Goal: Contribute content: Contribute content

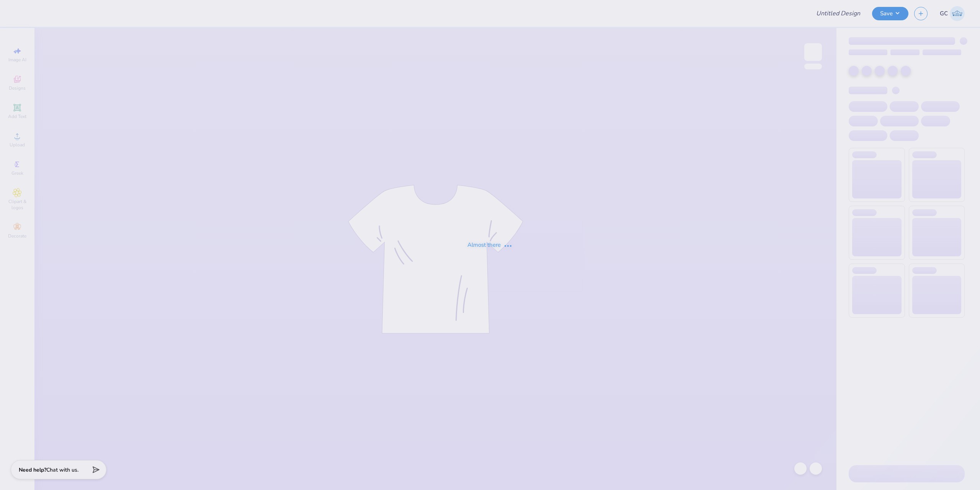
type input "DZ BTS"
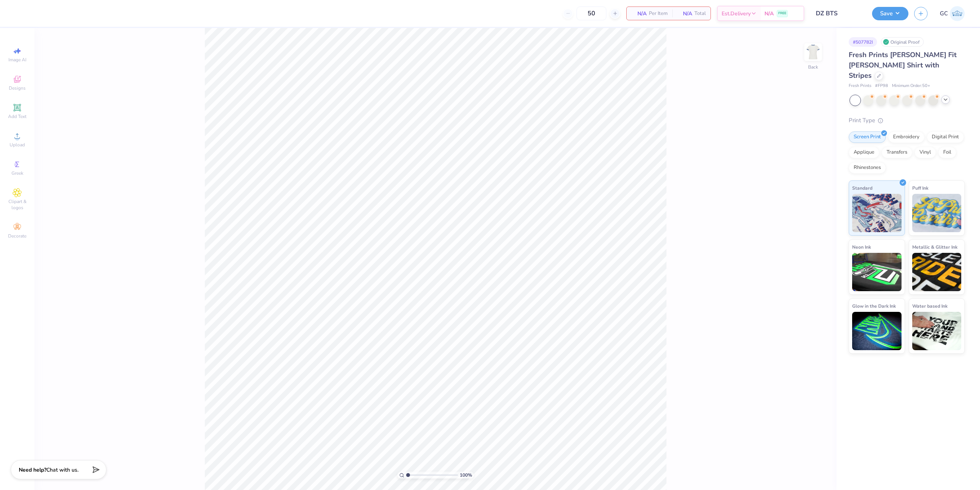
click at [948, 96] on icon at bounding box center [945, 99] width 6 height 6
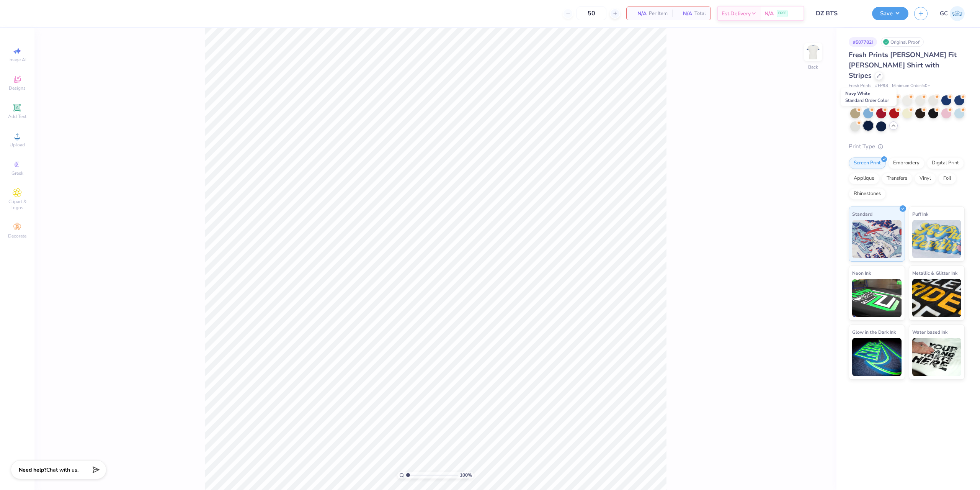
click at [869, 121] on div at bounding box center [868, 126] width 10 height 10
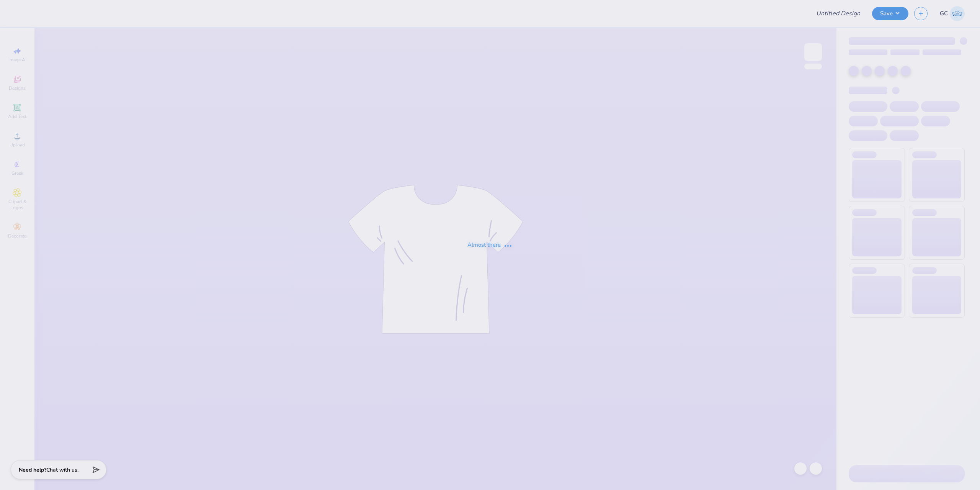
type input "DZ BTS"
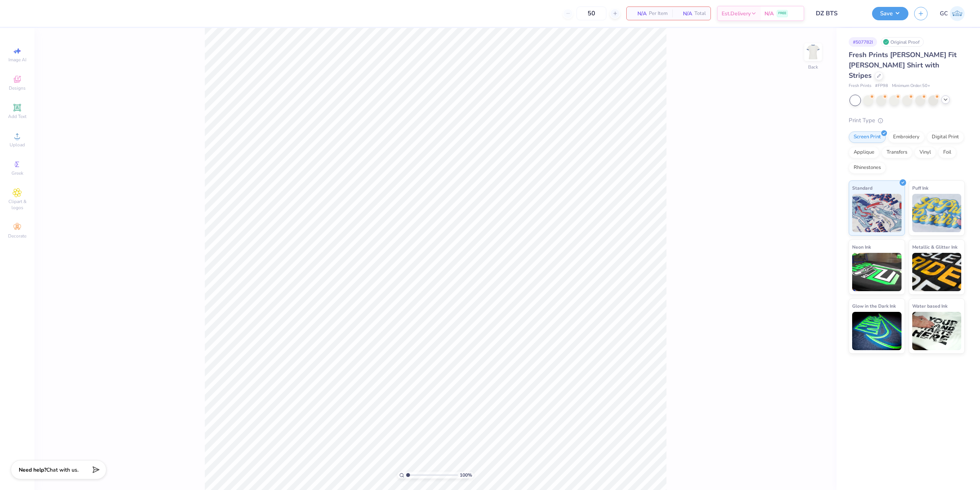
click at [948, 95] on div at bounding box center [945, 99] width 8 height 8
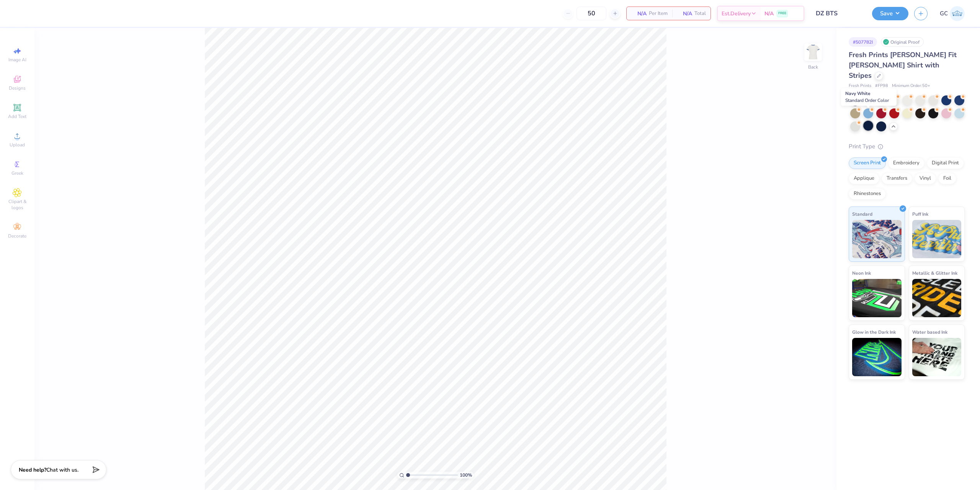
click at [866, 121] on div at bounding box center [868, 126] width 10 height 10
click at [21, 145] on span "Upload" at bounding box center [17, 145] width 15 height 6
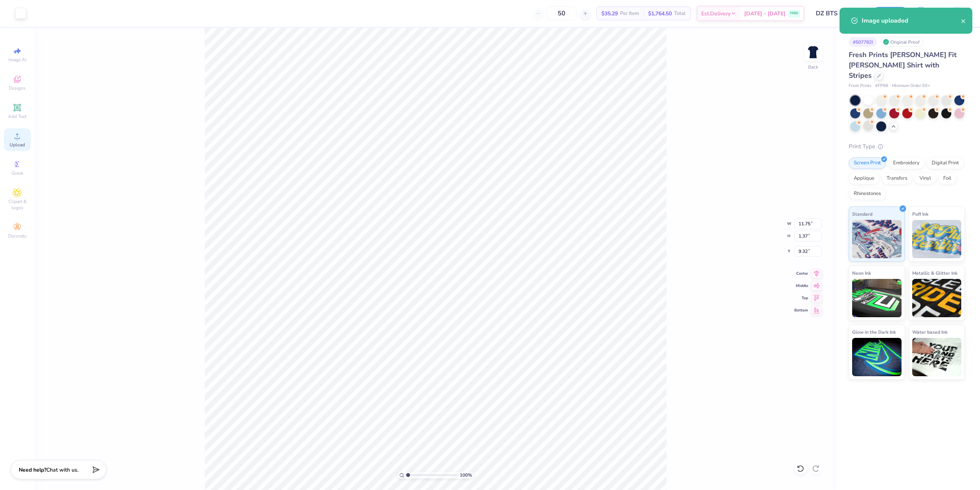
type input "8.15"
type input "0.95"
type input "3.71"
drag, startPoint x: 810, startPoint y: 221, endPoint x: 795, endPoint y: 221, distance: 15.7
click at [795, 221] on input "8.15" at bounding box center [808, 223] width 28 height 11
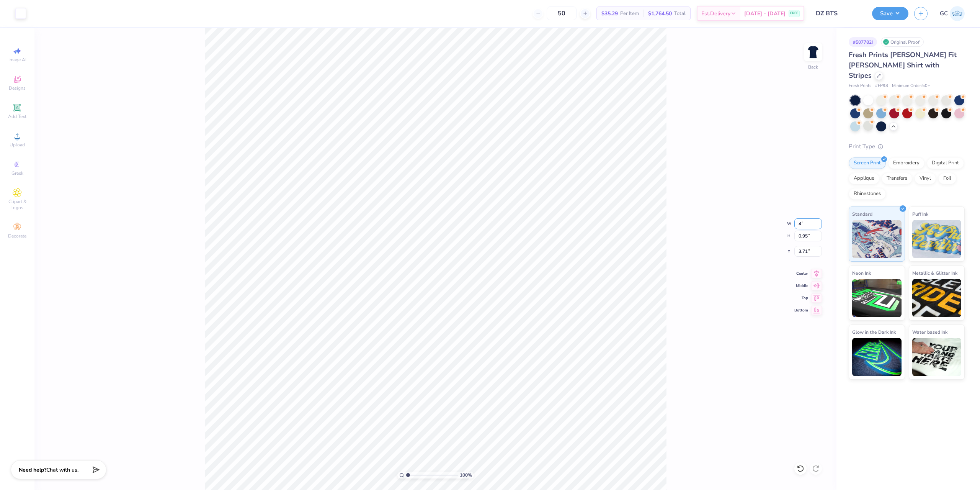
type input "4.00"
type input "0.47"
drag, startPoint x: 809, startPoint y: 250, endPoint x: 795, endPoint y: 250, distance: 14.2
click at [795, 250] on input "3.95" at bounding box center [808, 251] width 28 height 11
type input "3.00"
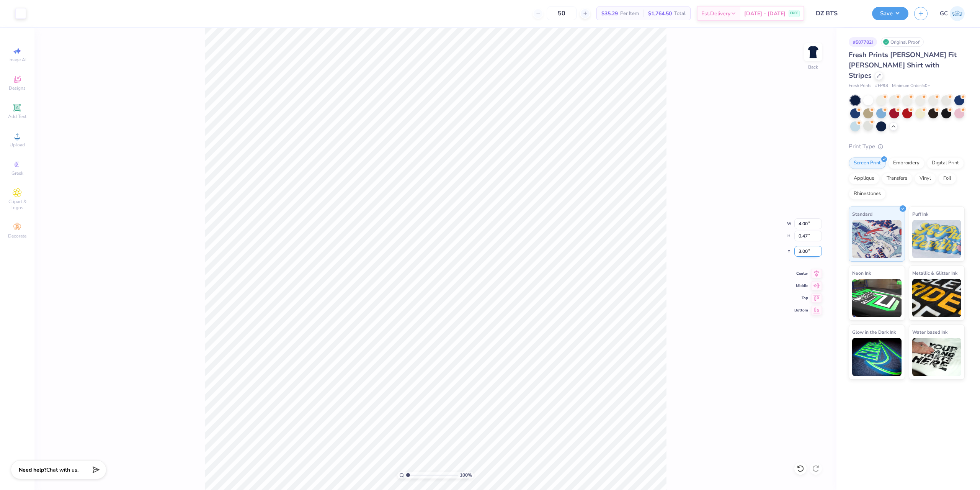
click at [798, 254] on input "3.00" at bounding box center [808, 251] width 28 height 11
type input "2.00"
click at [802, 251] on input "2.00" at bounding box center [808, 251] width 28 height 11
type input "2.50"
drag, startPoint x: 808, startPoint y: 250, endPoint x: 795, endPoint y: 250, distance: 12.2
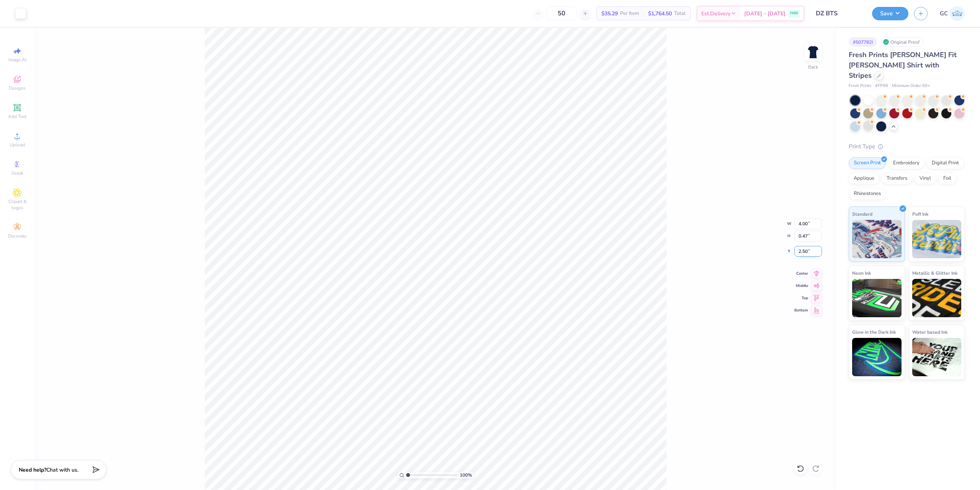
click at [795, 250] on input "2.50" at bounding box center [808, 251] width 28 height 11
type input "1.00"
drag, startPoint x: 808, startPoint y: 252, endPoint x: 796, endPoint y: 252, distance: 11.9
click at [796, 252] on input "1.00" at bounding box center [808, 251] width 28 height 11
type input "2.50"
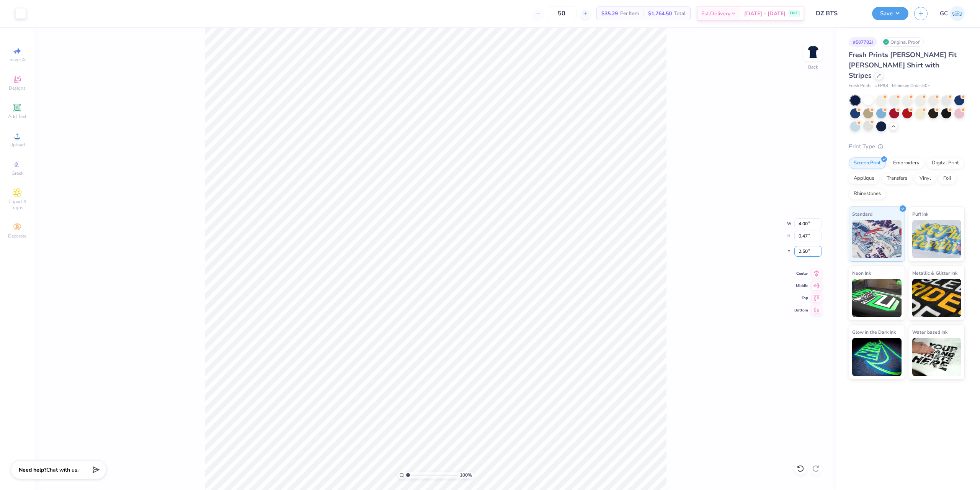
drag, startPoint x: 808, startPoint y: 252, endPoint x: 782, endPoint y: 252, distance: 25.6
click at [782, 252] on div "100 % Back W 4.00 4.00 " H 0.47 0.47 " Y 2.50 2.50 " Center Middle Top Bottom" at bounding box center [435, 259] width 802 height 462
drag, startPoint x: 810, startPoint y: 252, endPoint x: 792, endPoint y: 252, distance: 17.6
click at [792, 252] on div "100 % Back W 4.00 4.00 " H 0.47 0.47 " Y 2.50 2.50 " Center Middle Top Bottom" at bounding box center [435, 259] width 802 height 462
click at [802, 251] on input "2.50" at bounding box center [808, 251] width 28 height 11
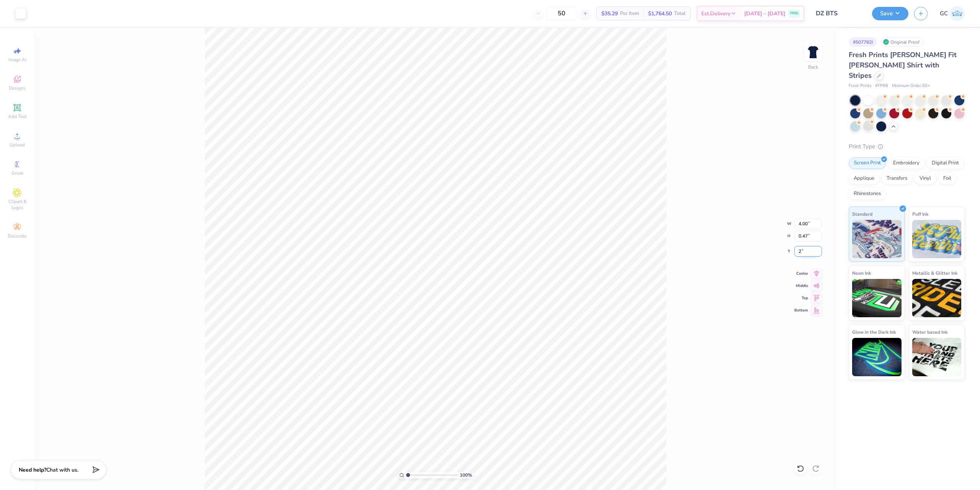
type input "2.00"
click at [896, 9] on button "Save" at bounding box center [890, 12] width 36 height 13
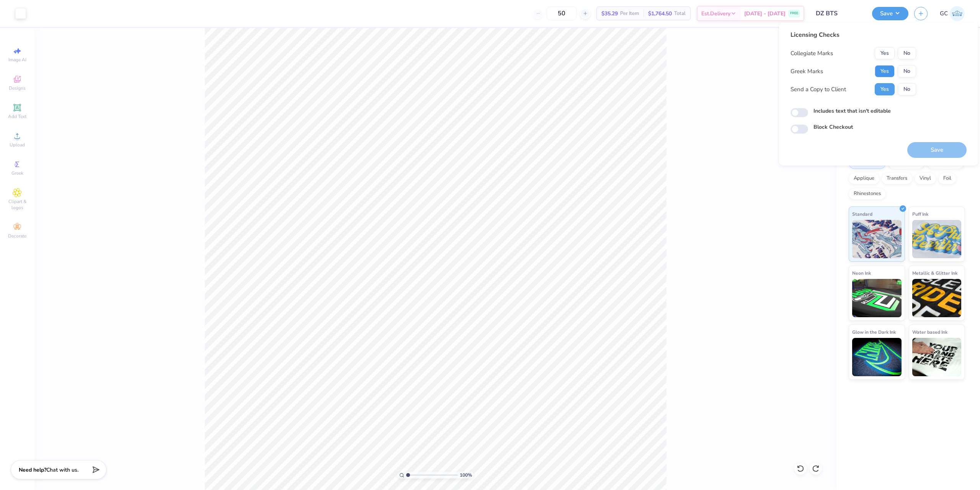
click at [882, 67] on button "Yes" at bounding box center [885, 71] width 20 height 12
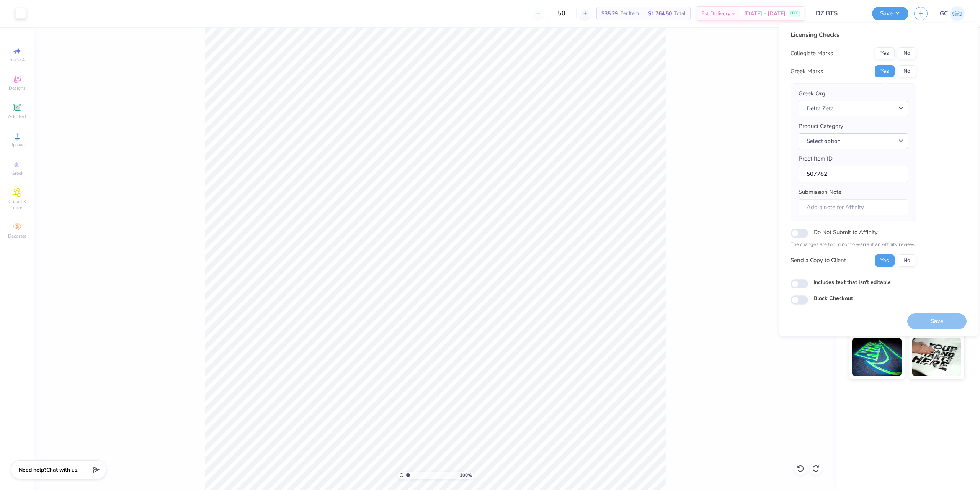
click at [905, 54] on button "No" at bounding box center [907, 53] width 18 height 12
click at [900, 140] on button "Select option" at bounding box center [852, 141] width 109 height 16
click at [865, 140] on button "Select option" at bounding box center [852, 141] width 109 height 16
click at [864, 140] on button "Select option" at bounding box center [852, 141] width 109 height 16
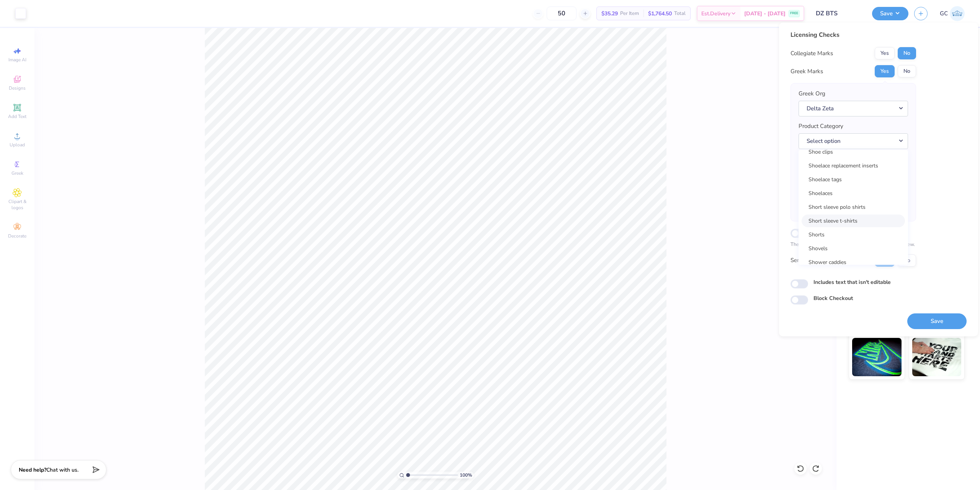
click at [849, 220] on link "Short sleeve t-shirts" at bounding box center [853, 220] width 103 height 13
click at [944, 320] on button "Save" at bounding box center [936, 321] width 59 height 16
checkbox input "true"
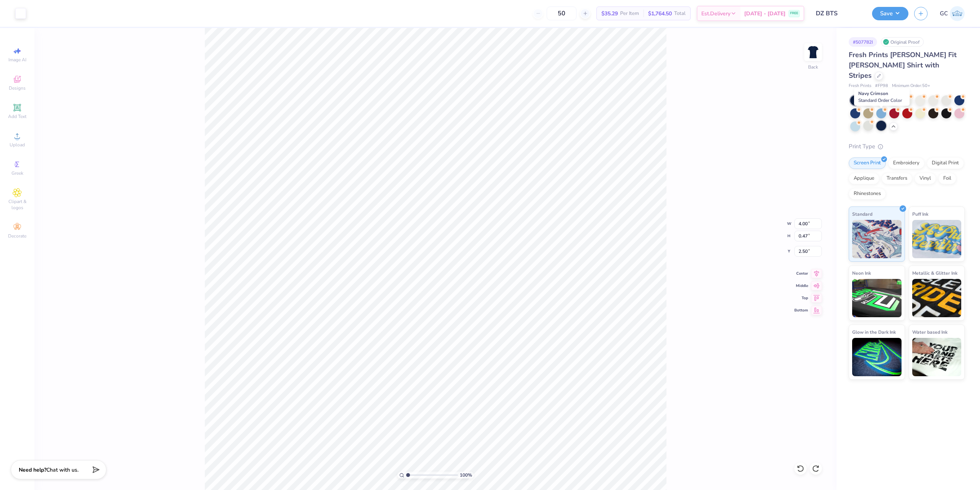
click at [880, 121] on div at bounding box center [881, 126] width 10 height 10
click at [878, 121] on div at bounding box center [881, 126] width 10 height 10
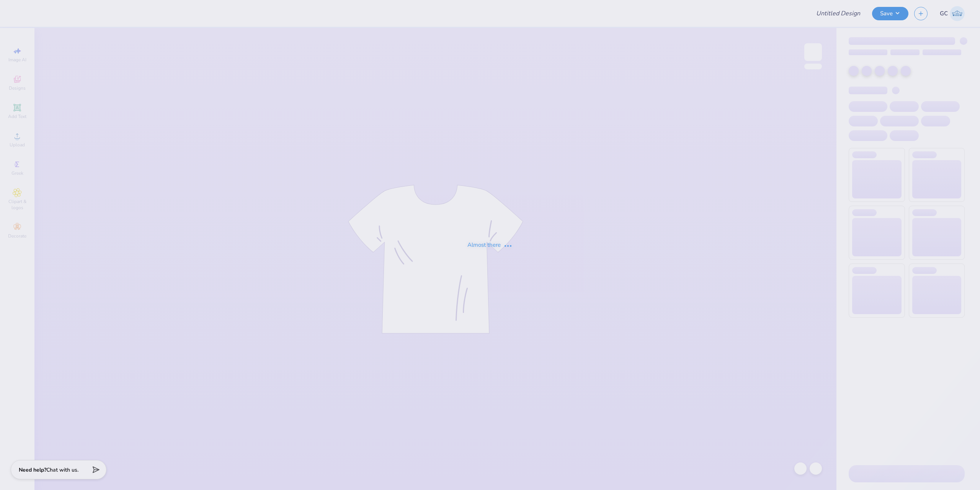
type input "Hoodies for WiB"
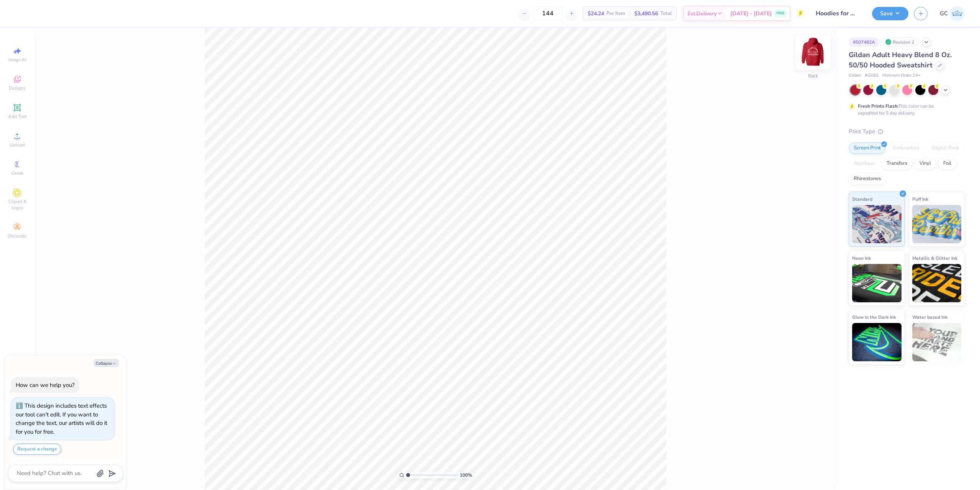
click at [810, 59] on img at bounding box center [813, 52] width 31 height 31
type textarea "x"
type input "2.46071092039642"
type textarea "x"
type input "2.46071092039642"
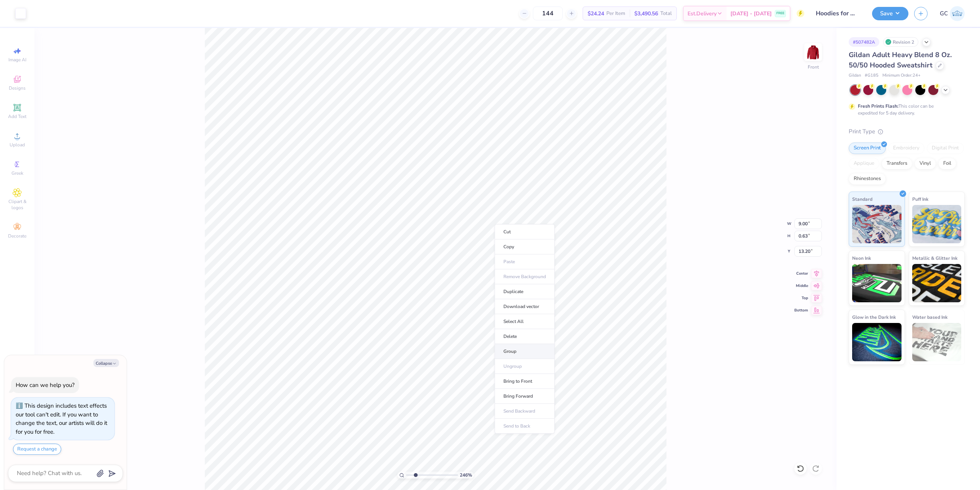
click at [519, 352] on li "Group" at bounding box center [525, 351] width 60 height 15
type textarea "x"
type input "2.46071092039642"
type textarea "x"
type input "2.46071092039642"
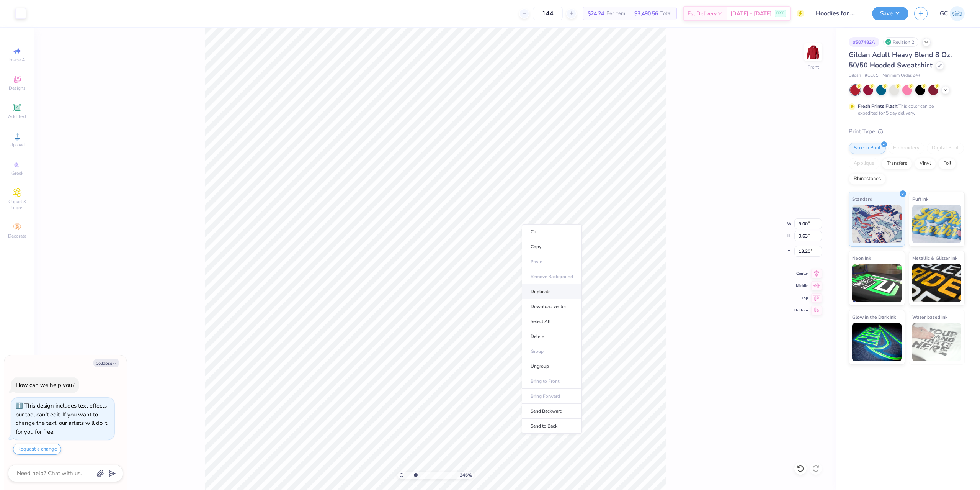
click at [558, 292] on li "Duplicate" at bounding box center [552, 291] width 60 height 15
type textarea "x"
type input "2.46071092039642"
type input "14.20"
type textarea "x"
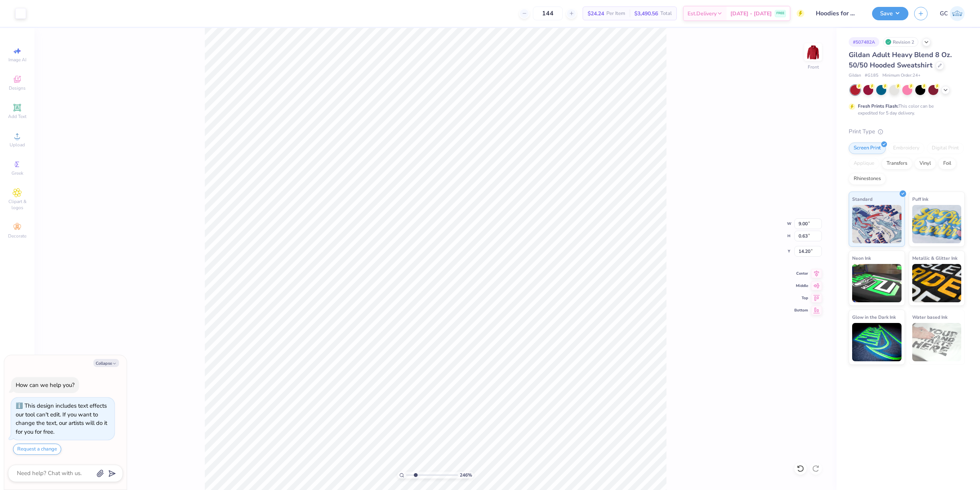
type input "2.46071092039642"
type textarea "x"
type input "2.46071092039642"
type input "17.55"
type textarea "x"
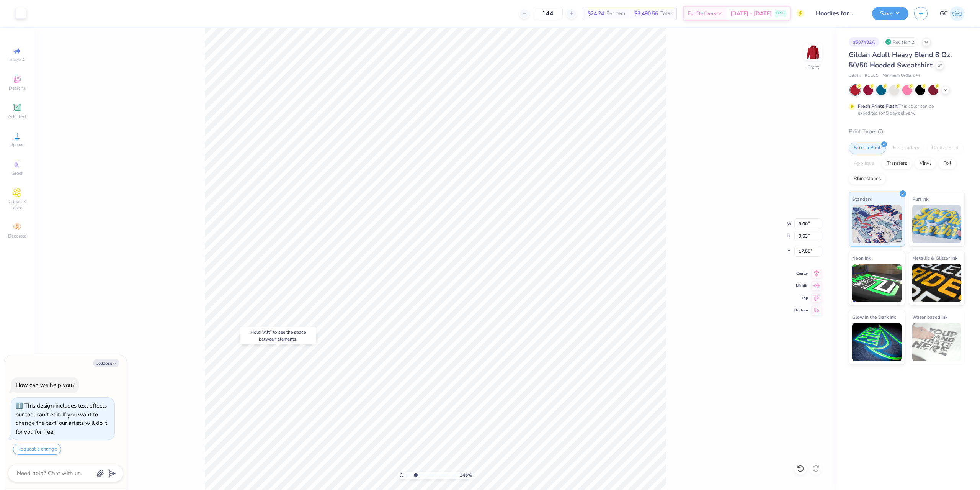
type input "2.46071092039642"
type input "1.49"
type input "0.92"
type input "14.20"
type input "2.46071092039642"
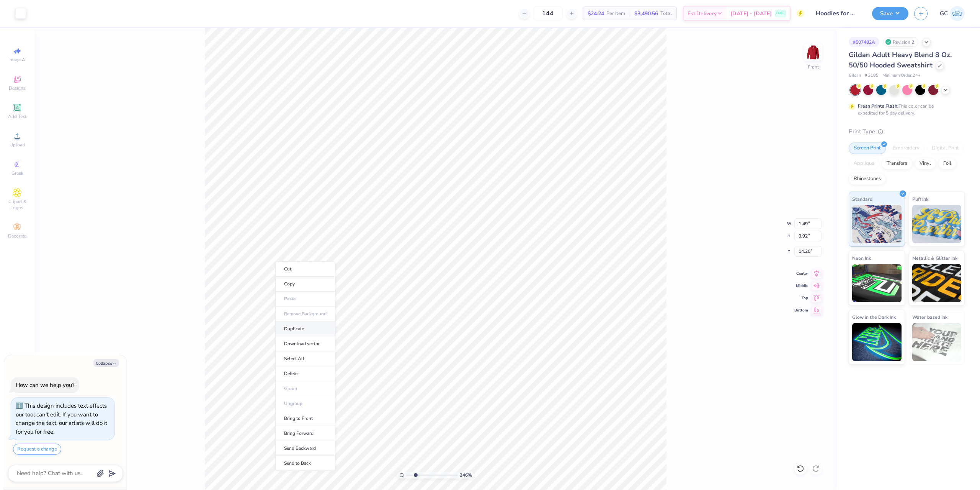
click at [304, 332] on li "Duplicate" at bounding box center [305, 328] width 60 height 15
type textarea "x"
type input "2.46071092039642"
type input "15.20"
type textarea "x"
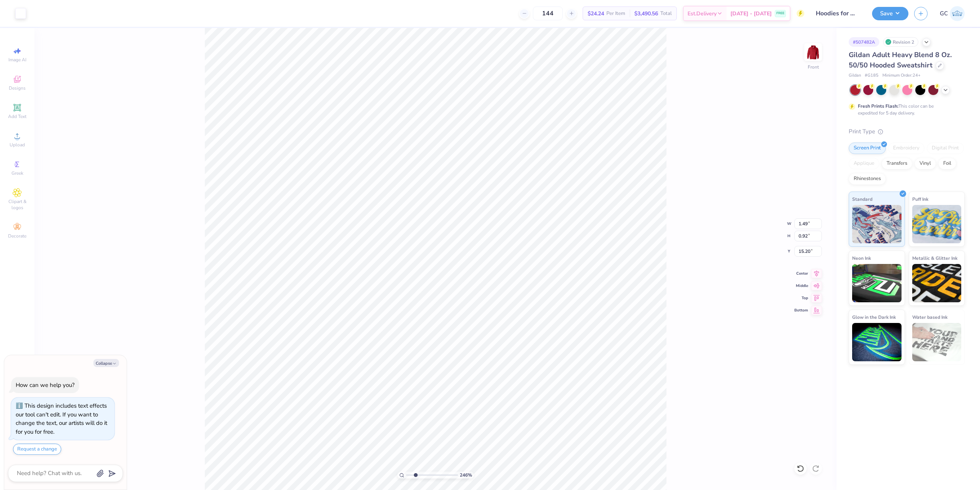
type input "2.46071092039642"
type textarea "x"
type input "2.46071092039642"
type input "18.48"
type textarea "x"
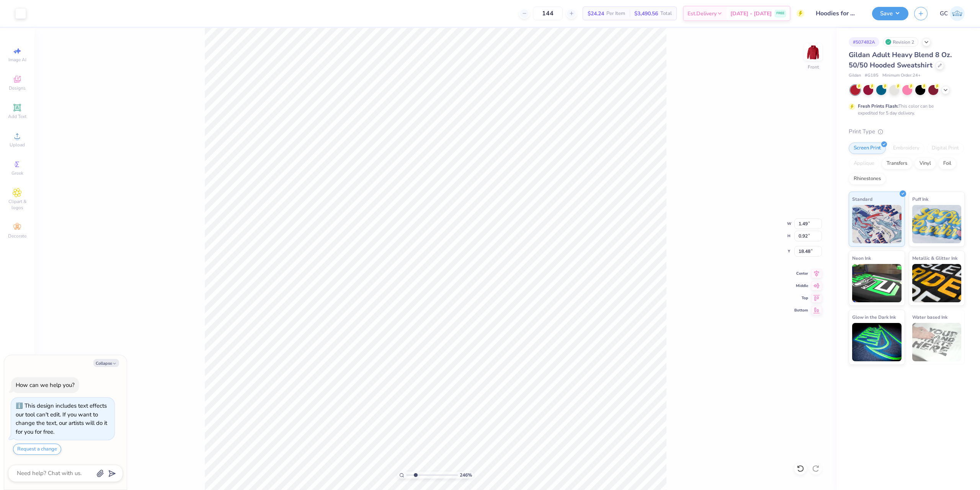
type input "2.46071092039642"
type input "0.30"
type input "14.20"
type input "2.46071092039642"
click at [444, 327] on li "Duplicate" at bounding box center [447, 328] width 60 height 15
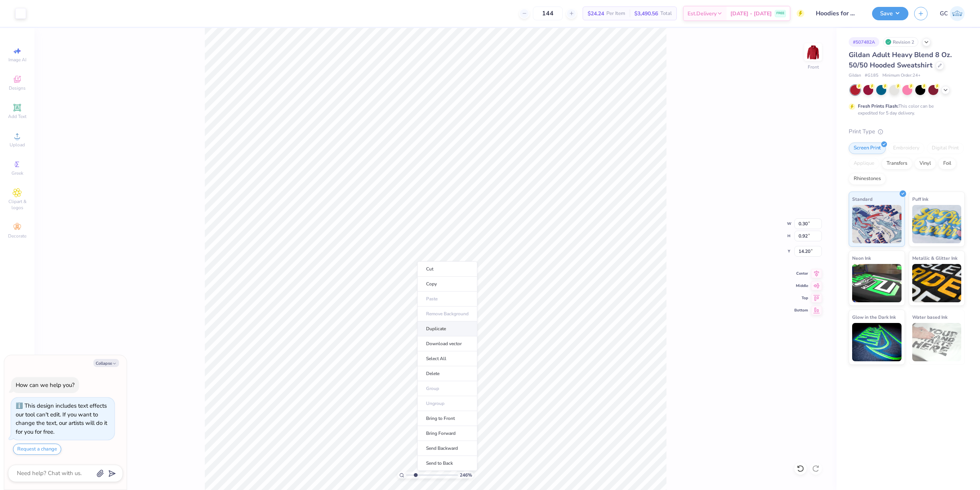
type textarea "x"
type input "2.46071092039642"
type input "15.20"
type textarea "x"
type input "2.46071092039642"
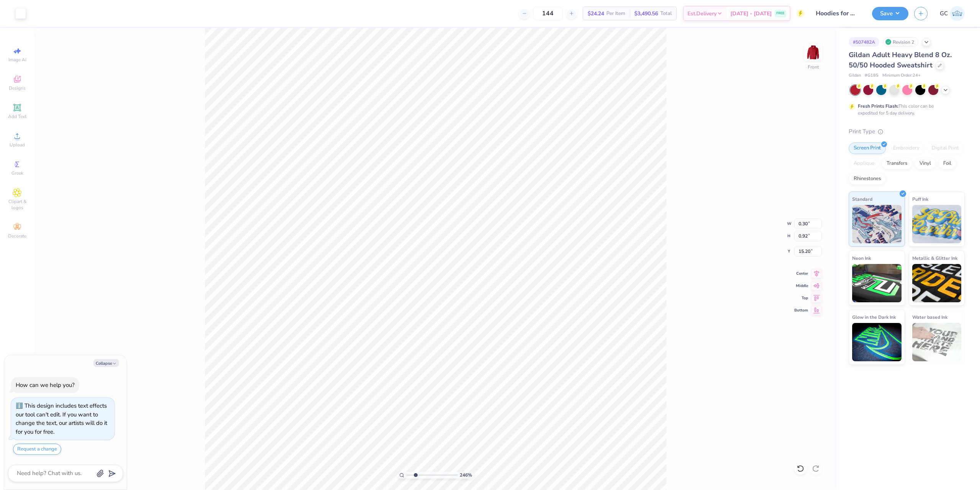
type textarea "x"
type input "2.46071092039642"
type input "18.48"
type textarea "x"
type input "2.46071092039642"
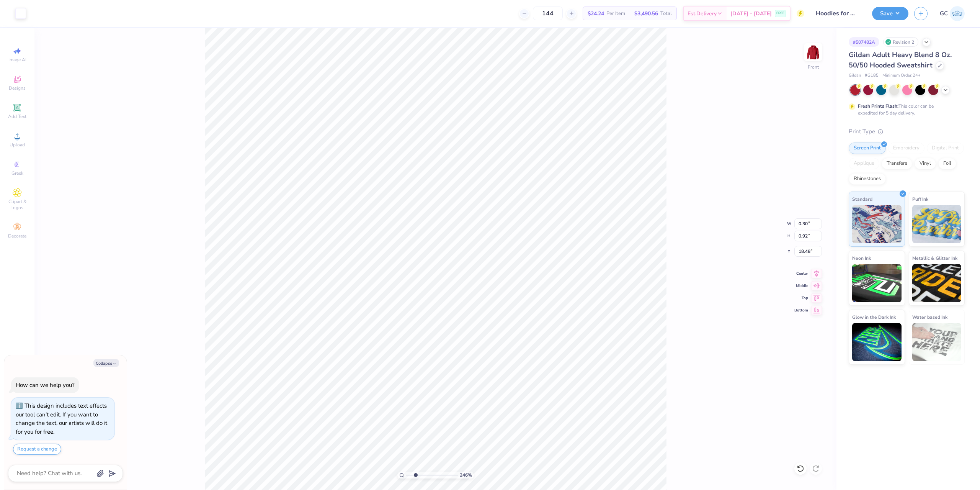
type input "0.83"
type input "0.94"
type input "14.20"
type input "2.46071092039642"
click at [501, 331] on li "Duplicate" at bounding box center [506, 329] width 60 height 15
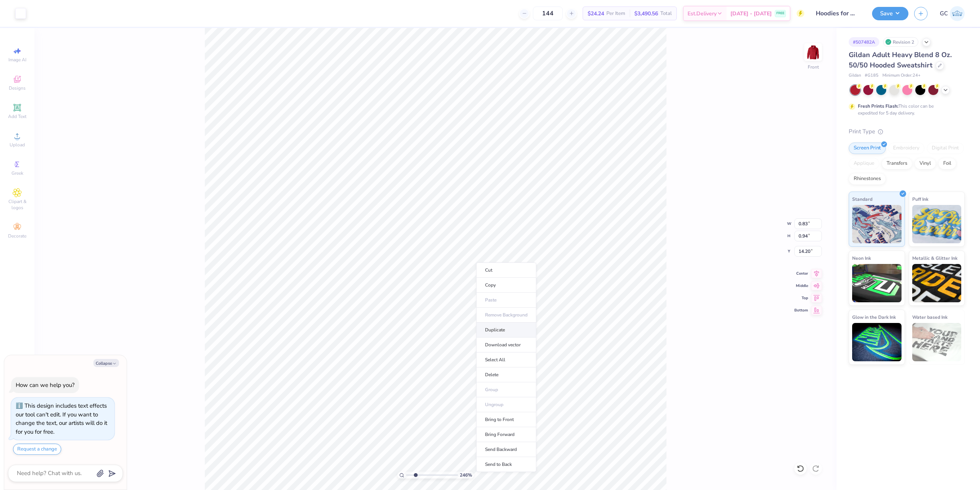
type textarea "x"
type input "2.46071092039642"
type input "15.20"
type textarea "x"
type input "2.46071092039642"
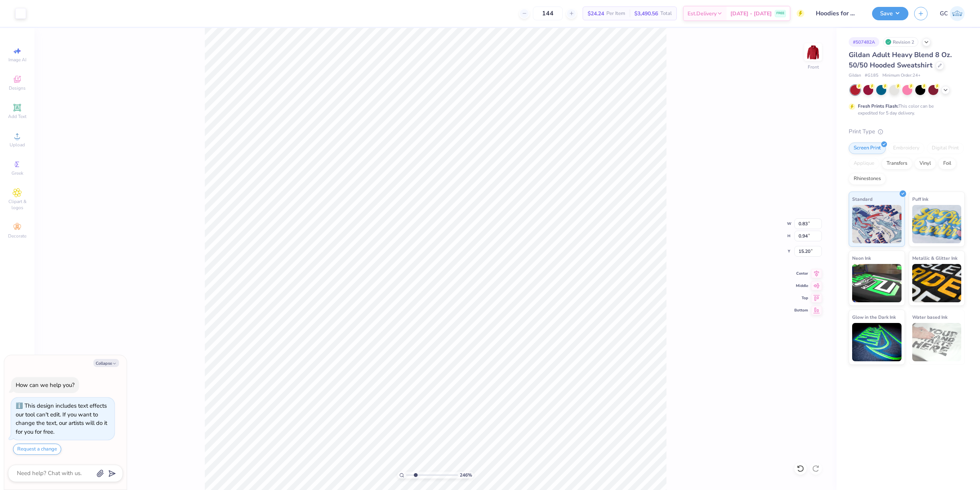
type textarea "x"
type input "2.46071092039642"
type input "18.46"
type textarea "x"
type input "2.46071092039642"
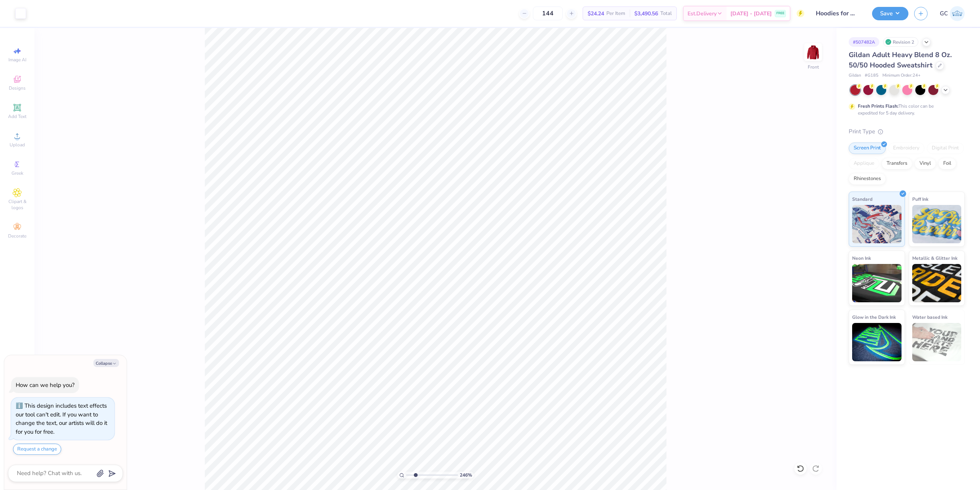
type textarea "x"
type input "2.46071092039642"
type textarea "x"
type input "2.46071092039642"
type textarea "x"
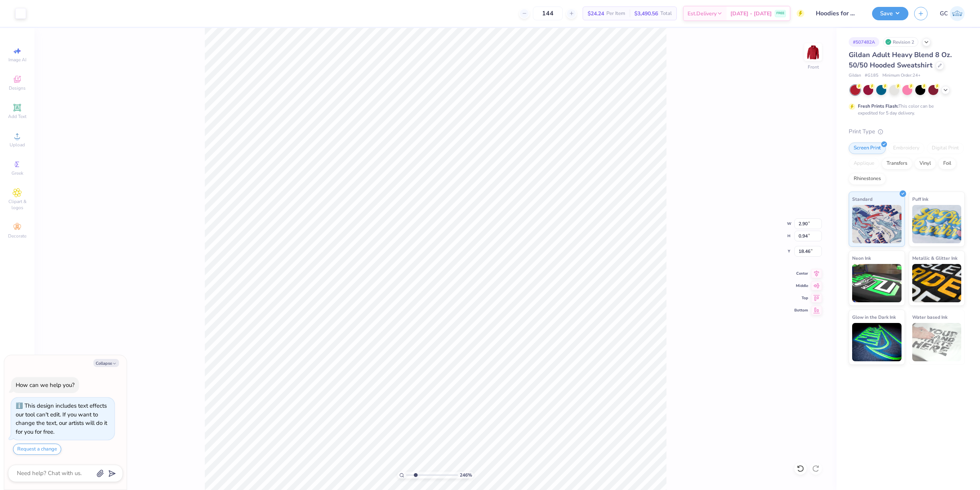
type input "2.46071092039642"
click at [473, 403] on li "Group" at bounding box center [471, 405] width 60 height 15
type textarea "x"
type input "2.46071092039642"
type textarea "x"
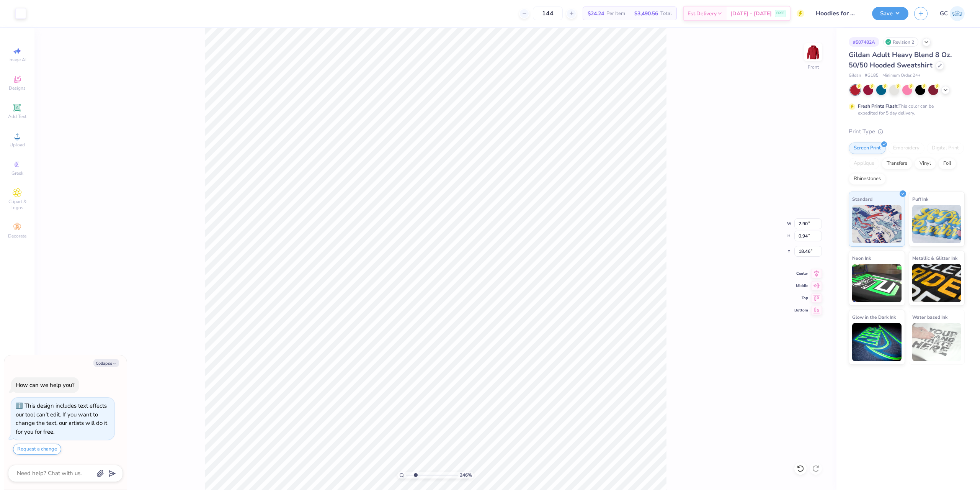
type input "2.46071092039642"
type textarea "x"
type input "2.46071092039642"
type input "18.42"
type textarea "x"
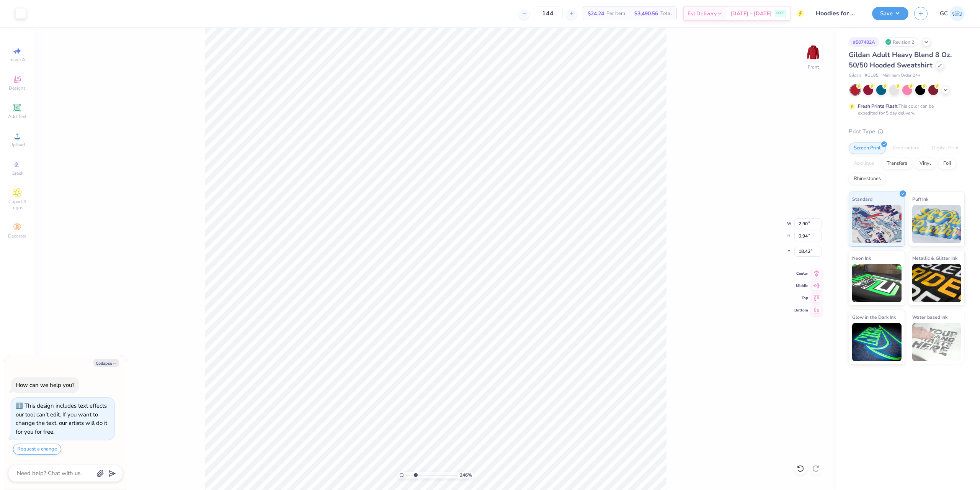
type input "2.46071092039642"
type textarea "x"
type input "2.46071092039642"
type input "8.97"
type input "2.92"
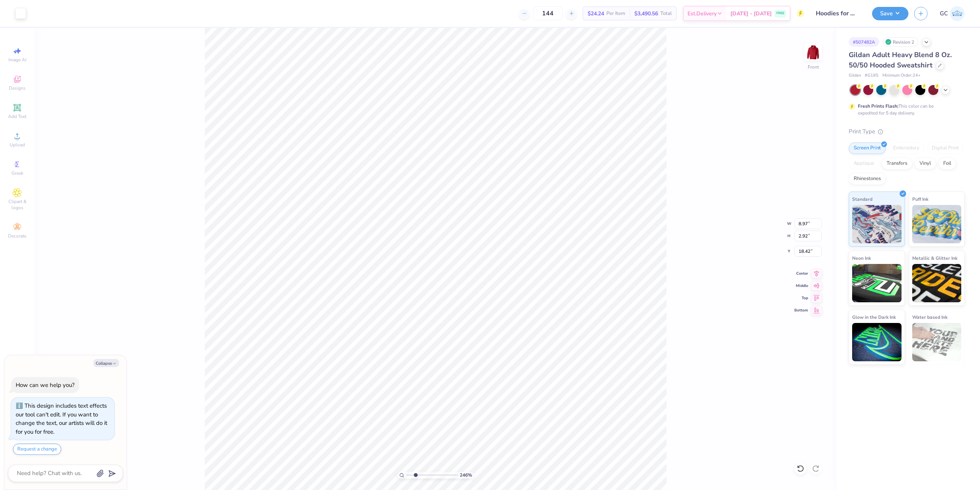
type textarea "x"
type input "2.46071092039642"
type textarea "x"
type input "2.46071092039642"
click at [495, 347] on li "Group" at bounding box center [501, 347] width 60 height 15
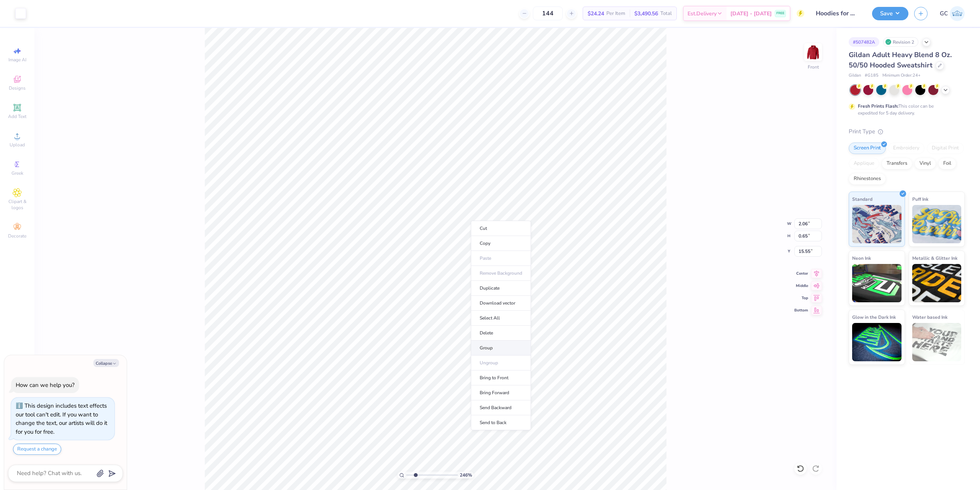
type textarea "x"
type input "2.46071092039642"
type textarea "x"
type input "2.46071092039642"
click at [515, 287] on li "Duplicate" at bounding box center [515, 287] width 60 height 15
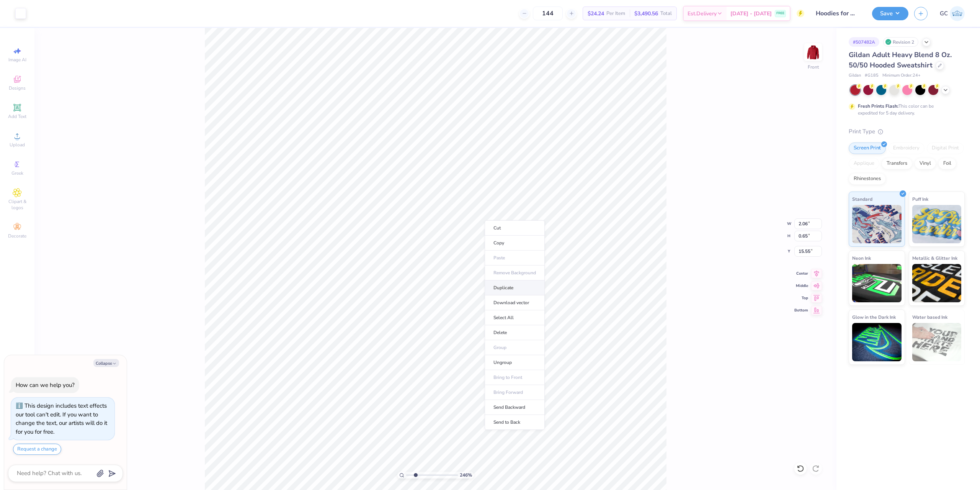
type textarea "x"
type input "2.46071092039642"
type input "16.55"
type textarea "x"
type input "2.46071092039642"
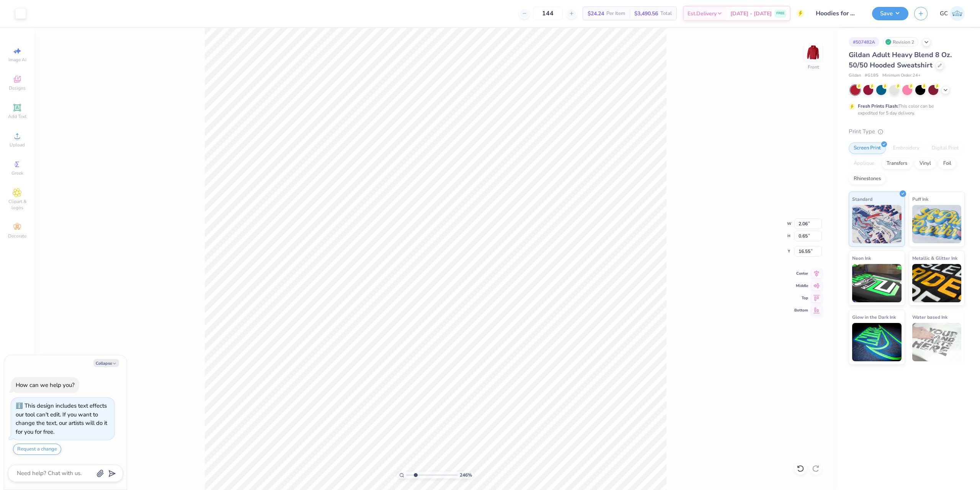
type textarea "x"
type input "2.46071092039642"
type input "21.72"
click at [465, 418] on li "Ungroup" at bounding box center [455, 420] width 60 height 15
type textarea "x"
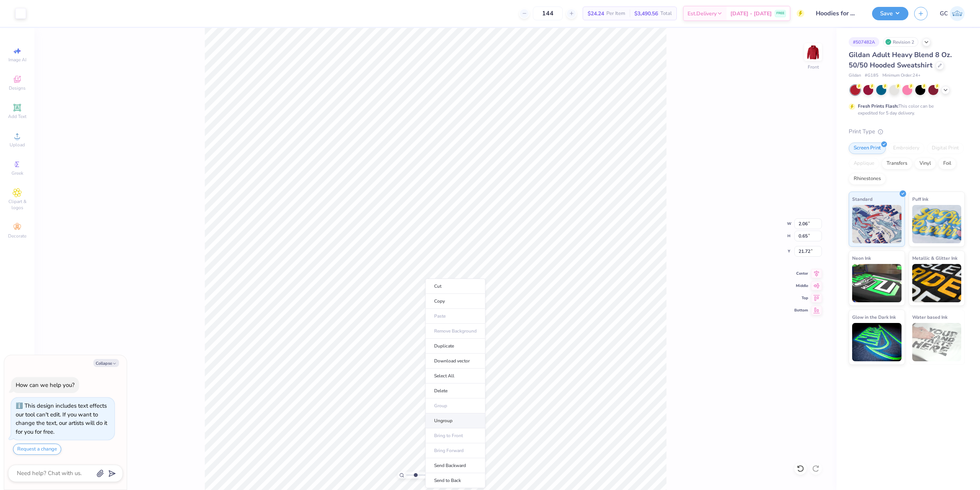
type input "2.46071092039642"
type textarea "x"
type input "2.46071092039642"
type textarea "x"
type input "6.69225330157204"
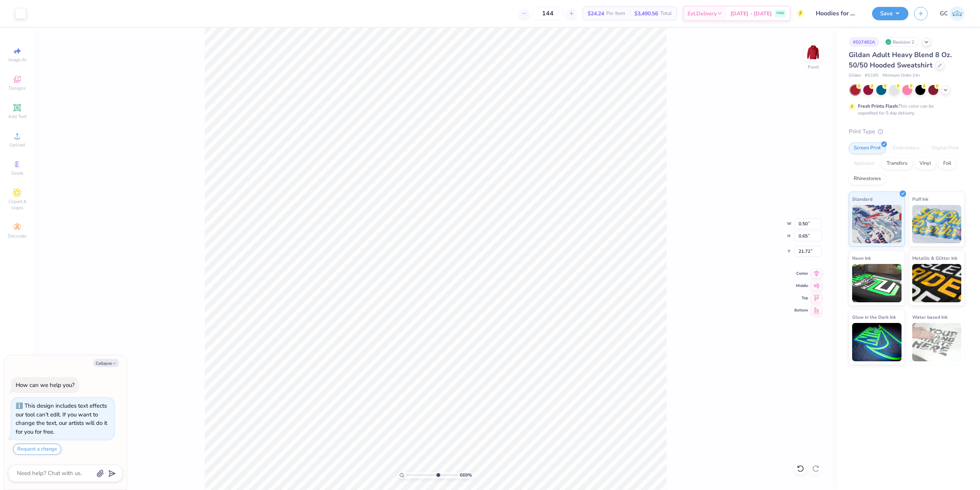
type textarea "x"
type input "6.69225330157204"
type textarea "x"
type input "6.69225330157204"
type textarea "x"
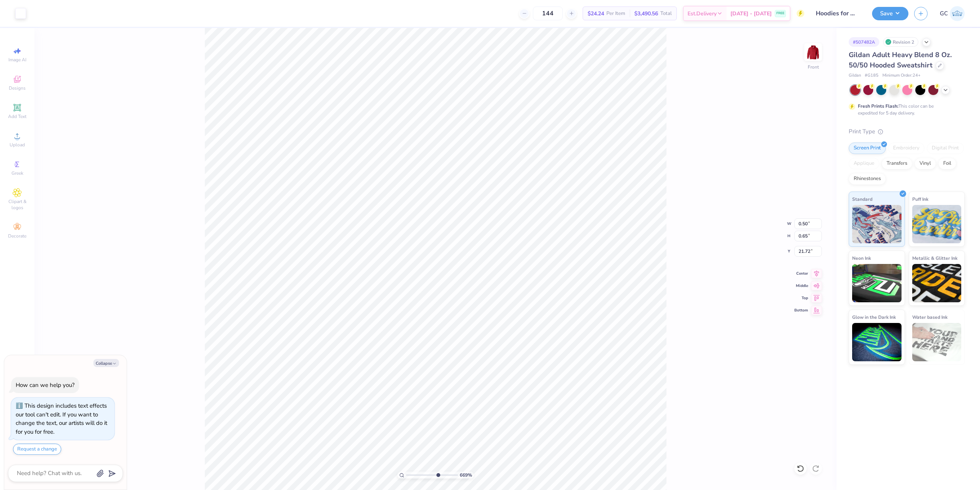
type input "6.69225330157204"
type textarea "x"
type input "6.69225330157204"
type input "1.10"
type textarea "x"
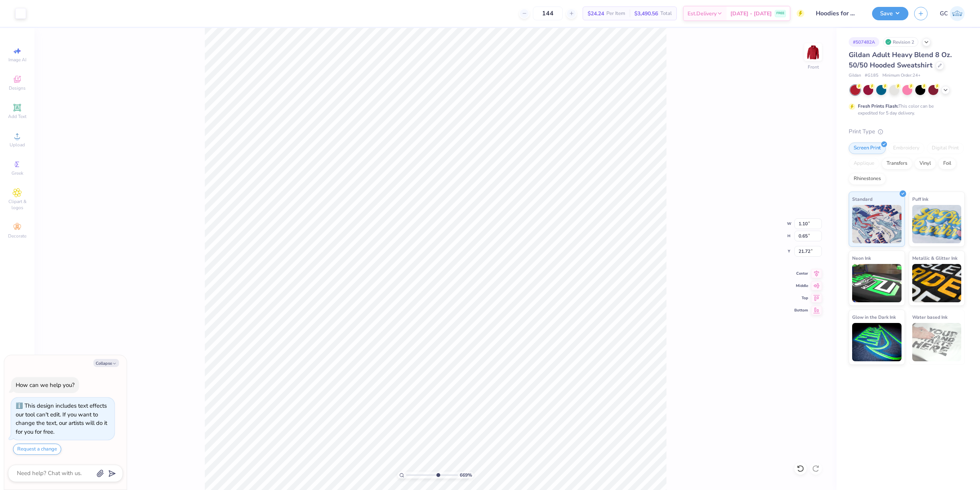
type input "6.69225330157204"
type textarea "x"
type input "6.69225330157204"
type textarea "x"
type input "6.69225330157204"
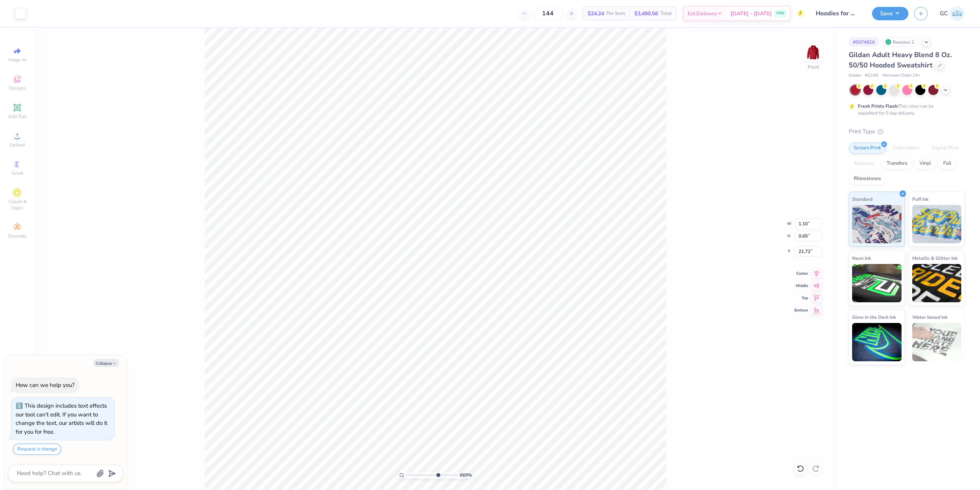
type textarea "x"
type input "6.69225330157204"
type textarea "x"
type input "6.69225330157204"
type input "1.86"
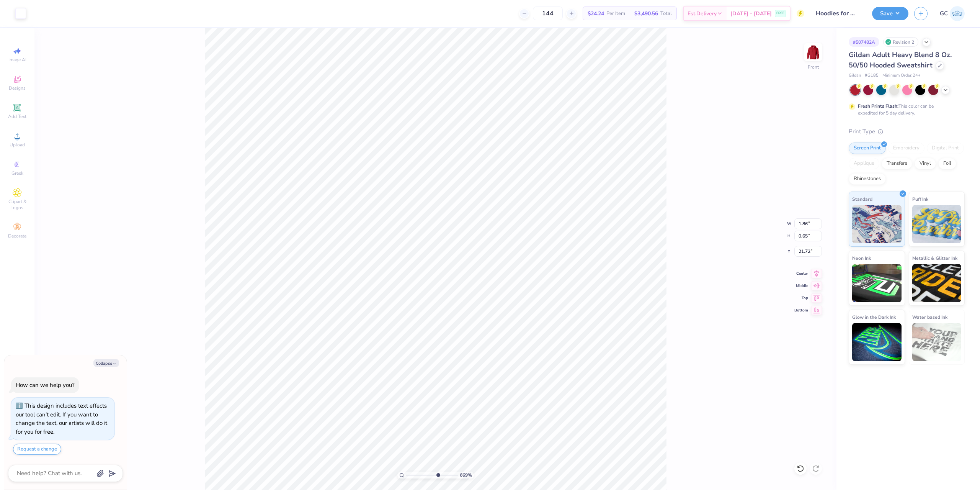
type textarea "x"
type input "6.69225330157204"
type textarea "x"
type input "6.69225330157204"
type textarea "x"
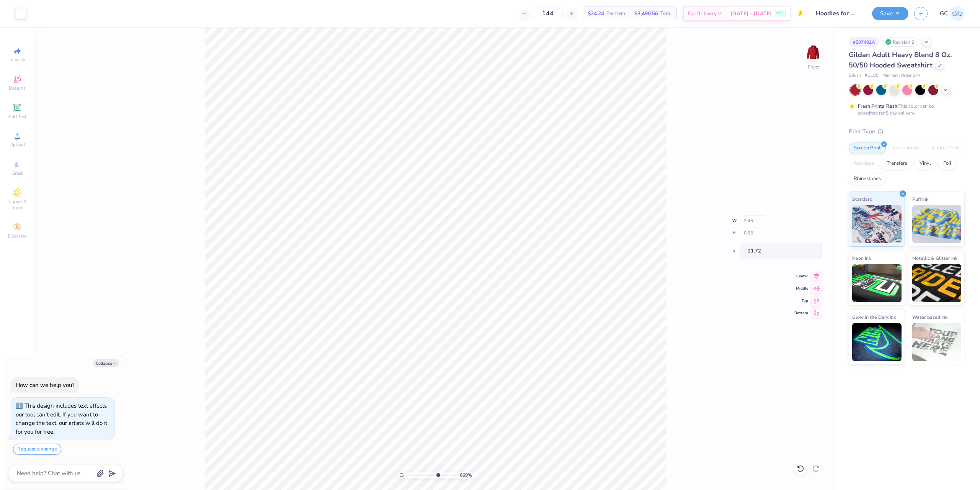
type input "6.69225330157204"
type textarea "x"
type input "6.69225330157204"
type textarea "x"
type input "6.69225330157204"
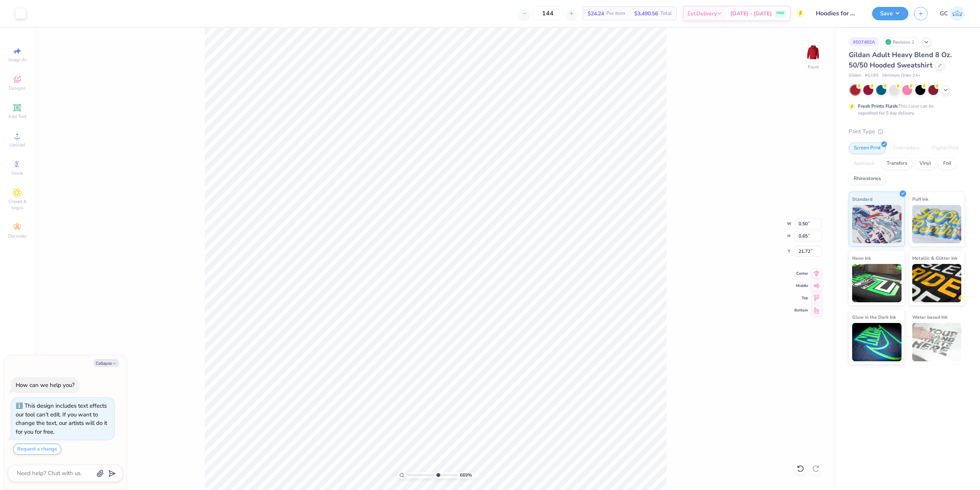
type textarea "x"
type input "6.69225330157204"
type input "1.10"
type textarea "x"
type input "6.69225330157204"
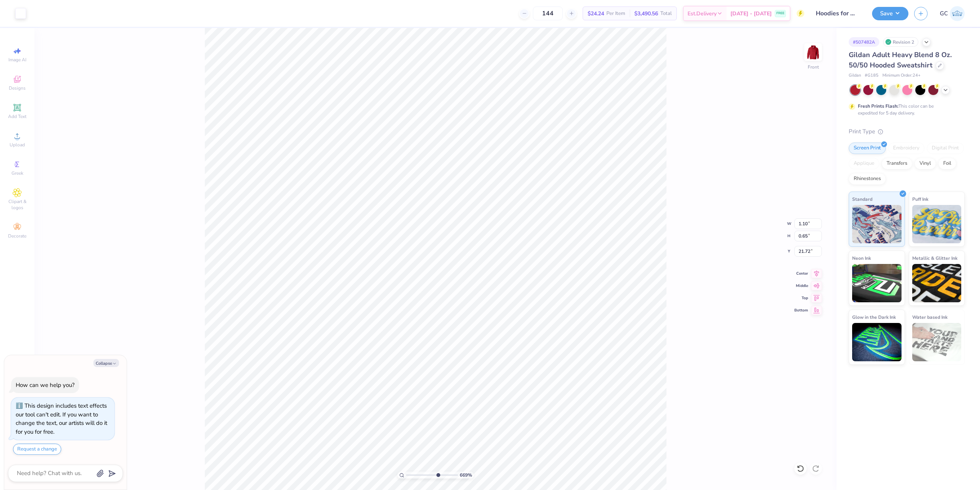
type textarea "x"
type input "6.69225330157204"
type textarea "x"
type input "6.69225330157204"
click at [409, 407] on li "Group" at bounding box center [409, 405] width 60 height 15
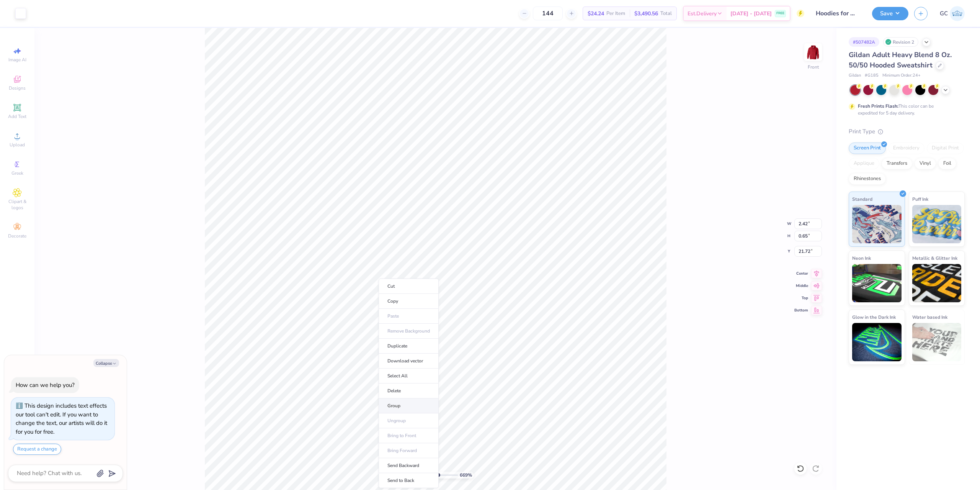
type textarea "x"
type input "6.69225330157204"
type textarea "x"
type input "1.64913377760655"
type textarea "x"
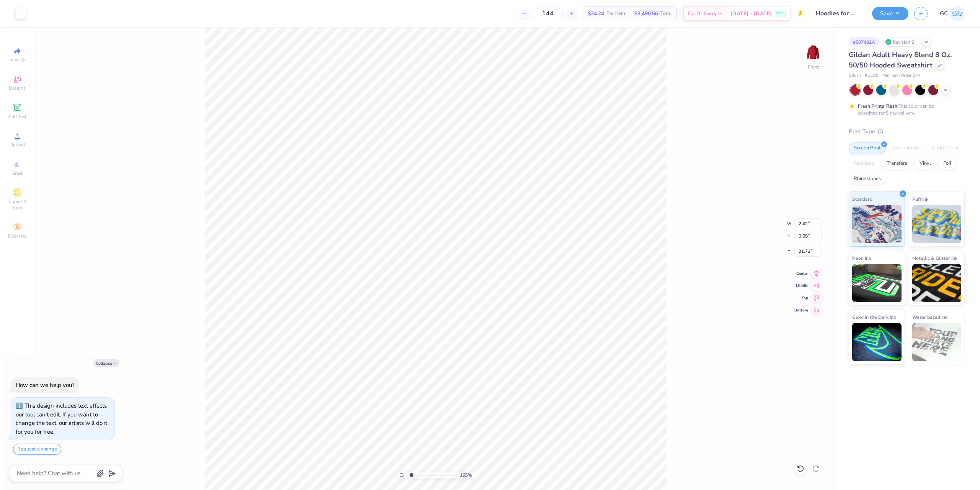
type input "1.64913377760655"
type input "8.97"
type input "2.92"
type input "18.42"
type textarea "x"
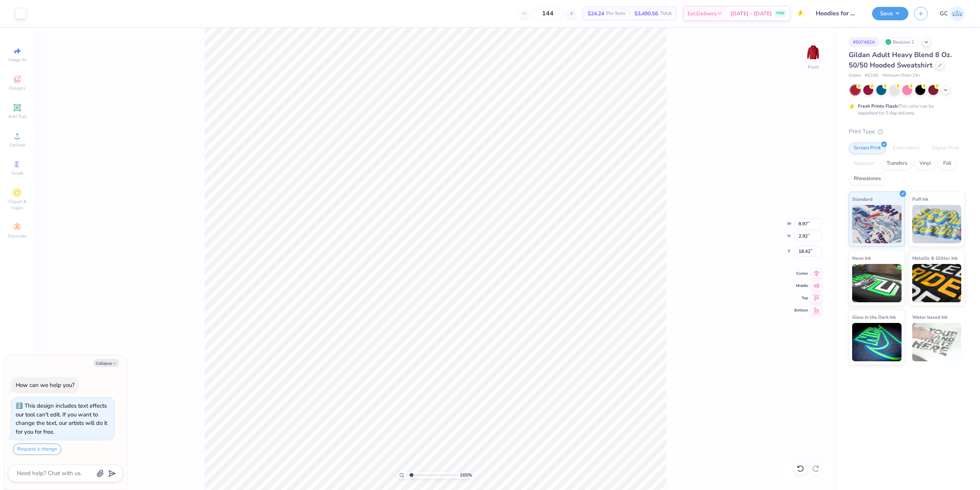
type input "1.64913377760655"
type textarea "x"
type input "1.64913377760655"
click at [821, 273] on icon at bounding box center [816, 272] width 11 height 9
type textarea "x"
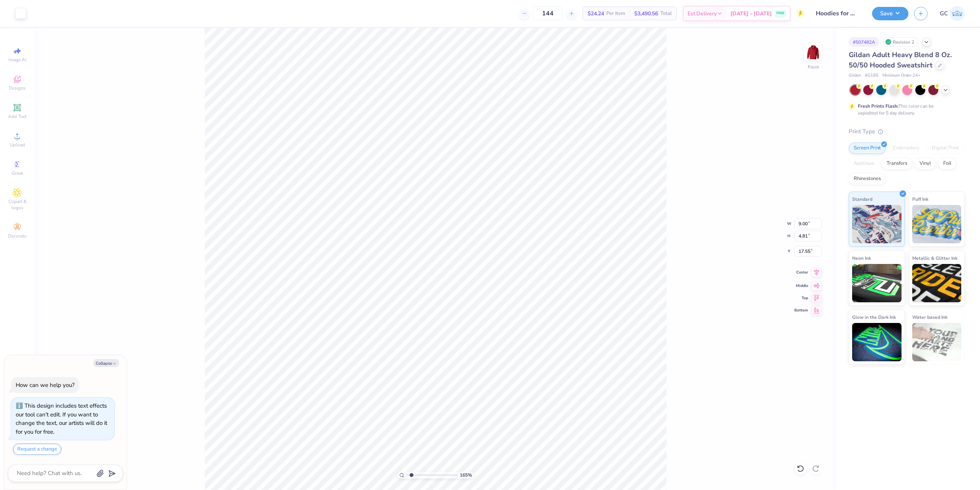
type input "1.64913377760655"
type textarea "x"
type input "1.64913377760655"
type textarea "x"
type input "1.64913377760655"
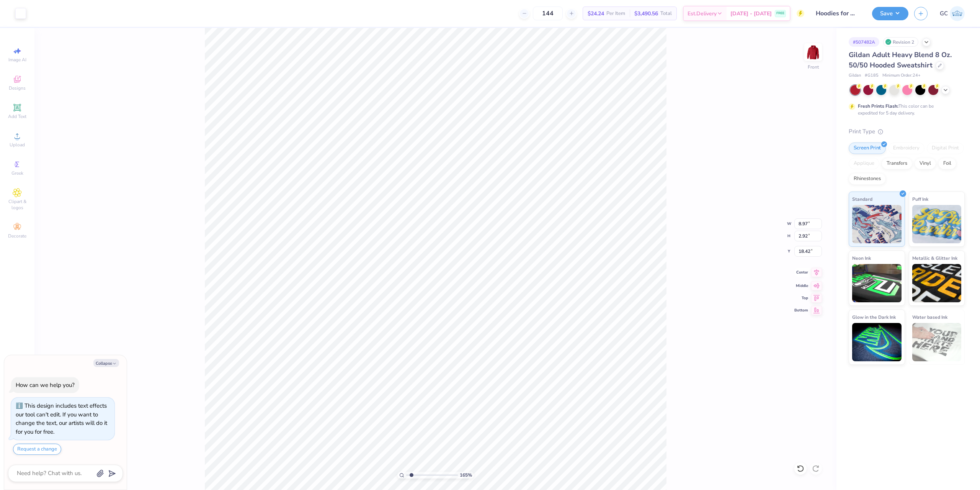
click at [816, 271] on icon at bounding box center [816, 272] width 11 height 9
type textarea "x"
type input "1.64913377760655"
type input "2.42"
type input "0.65"
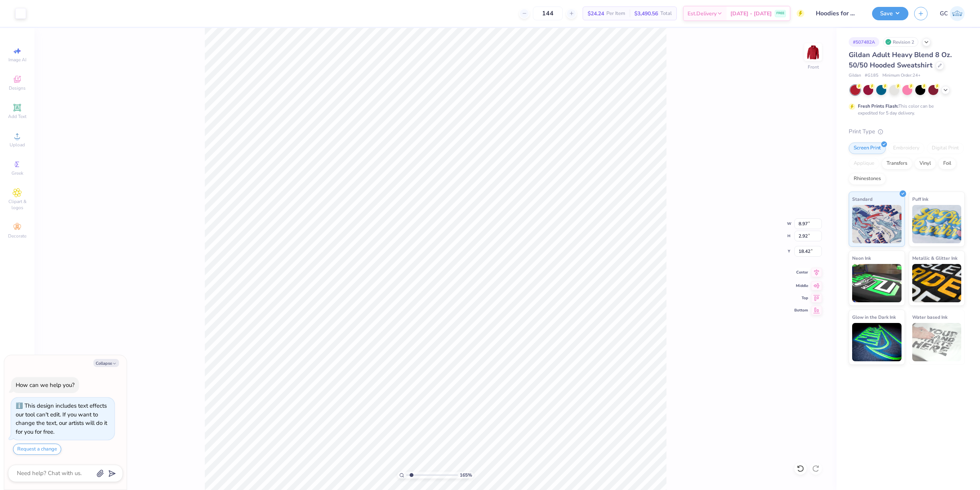
type input "21.72"
click at [815, 273] on icon at bounding box center [816, 272] width 5 height 7
type textarea "x"
type input "1.64913377760655"
type textarea "x"
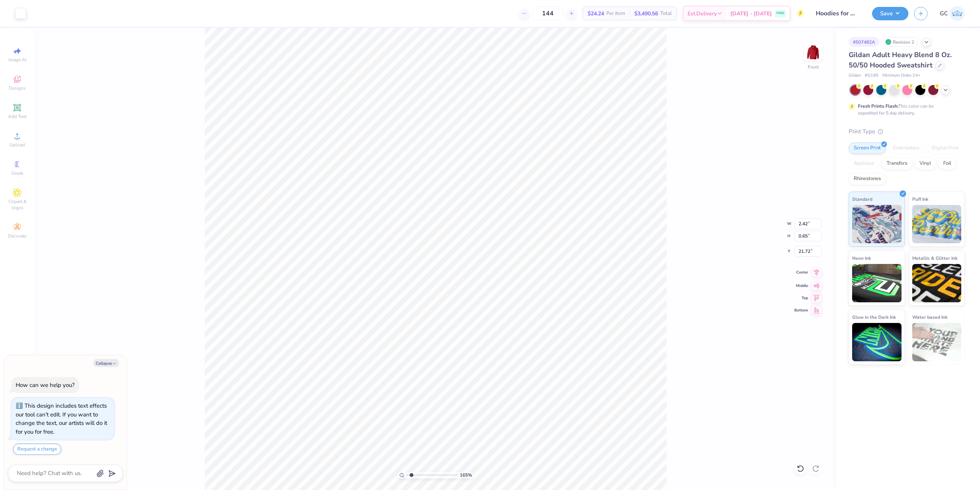
type input "1.64913377760655"
type textarea "x"
type input "1.64913377760655"
type input "3.44"
type input "0.92"
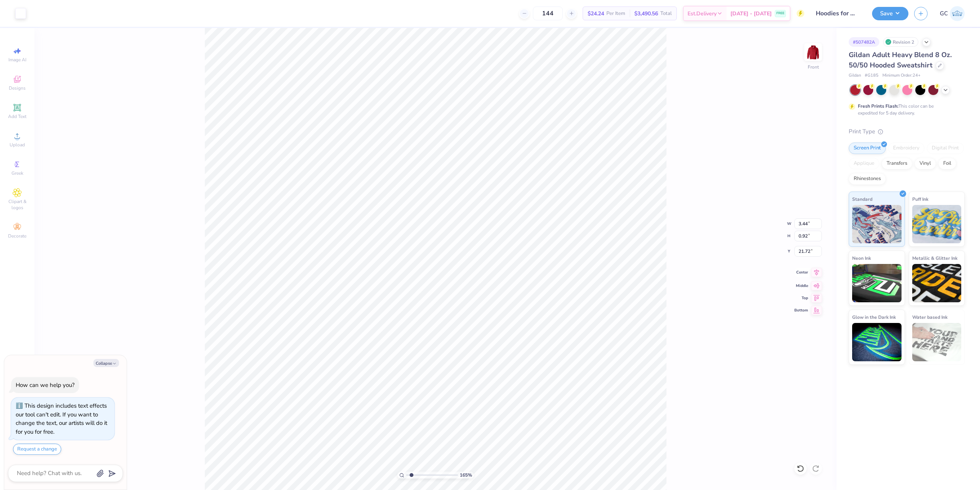
type textarea "x"
type input "1.64913377760655"
type textarea "x"
type input "1.64913377760655"
type input "21.59"
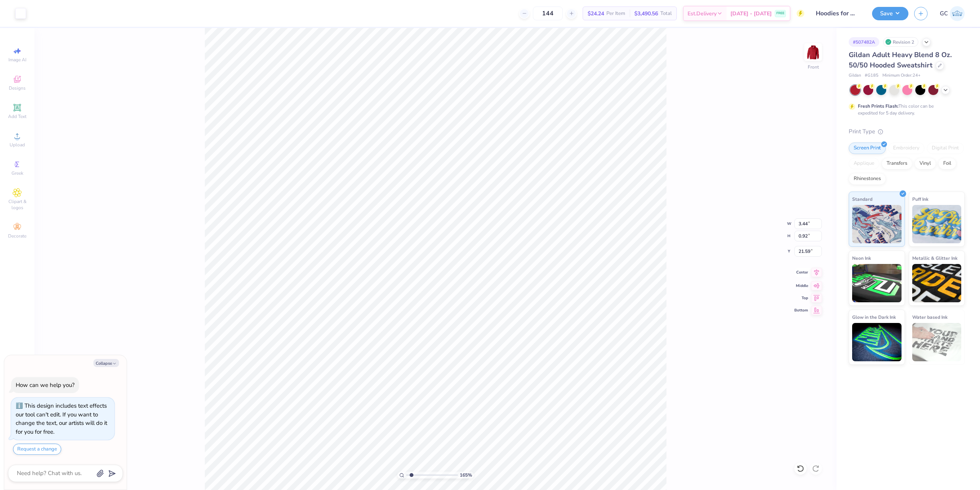
type textarea "x"
type input "1.64913377760655"
type textarea "x"
type input "1.64913377760655"
type input "4.13"
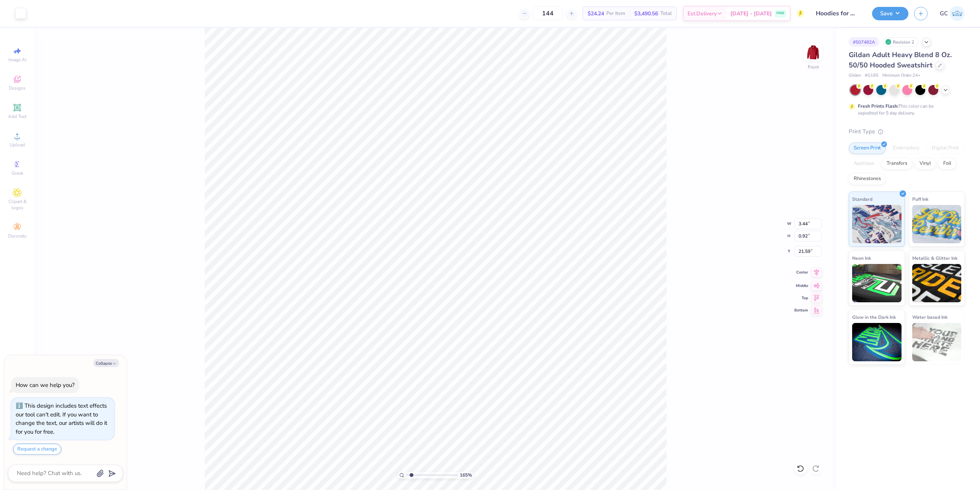
type input "1.11"
type textarea "x"
type input "1.64913377760655"
type textarea "x"
type input "1.64913377760655"
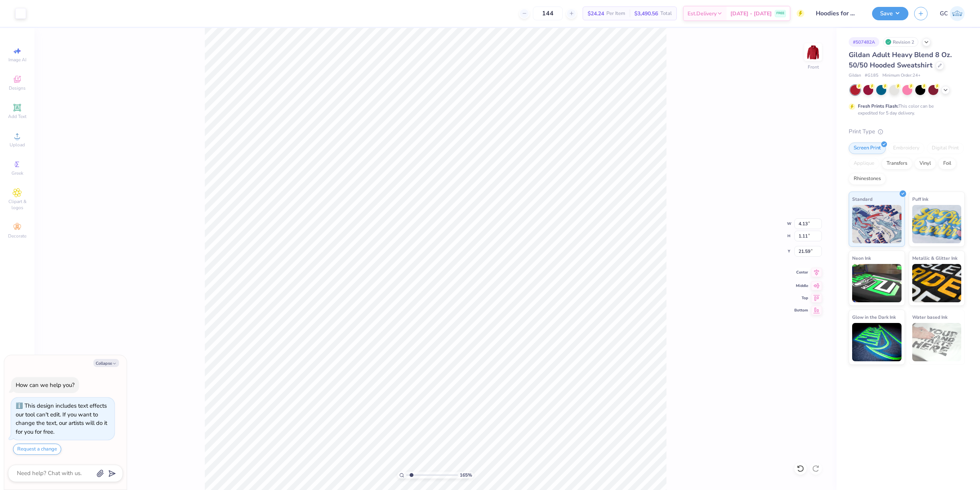
type input "3.31"
type input "0.89"
type textarea "x"
type input "1.64913377760655"
click at [818, 271] on icon at bounding box center [816, 272] width 11 height 9
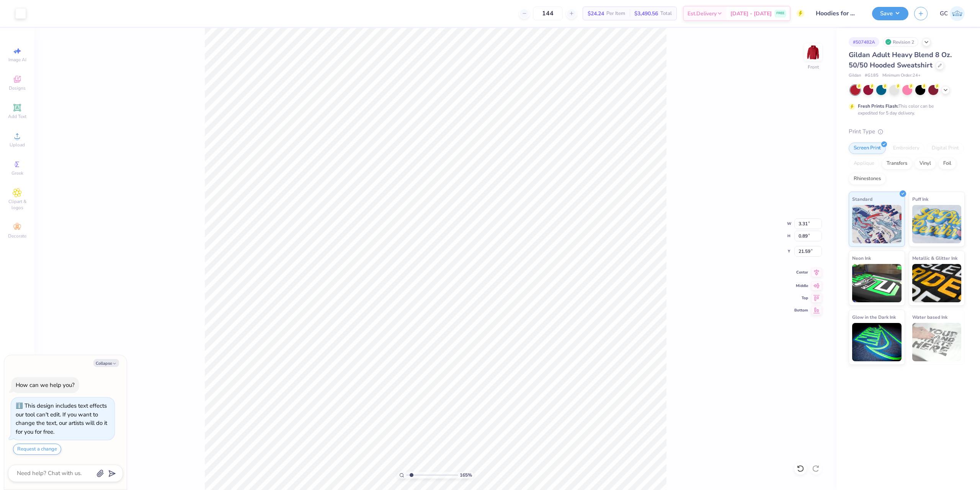
type textarea "x"
type input "1.64913377760655"
type textarea "x"
type input "1.64913377760655"
type textarea "x"
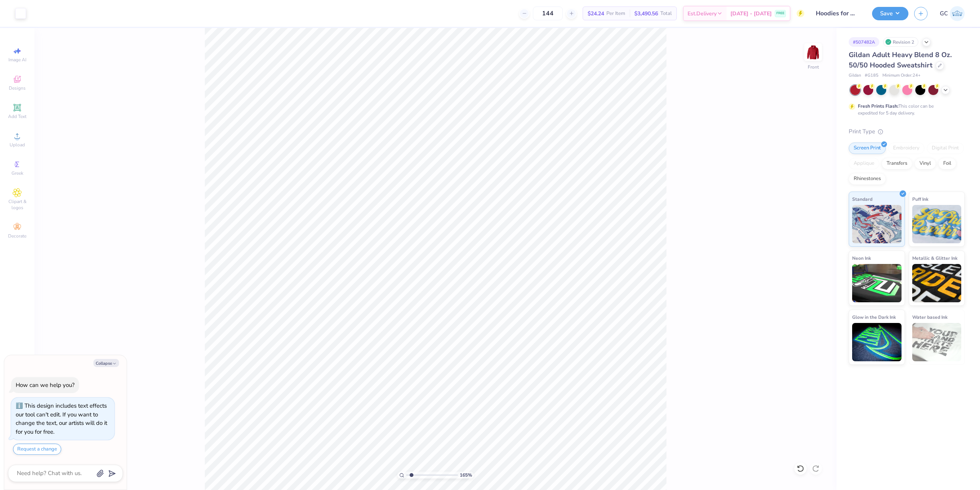
type input "1.64913377760655"
type textarea "x"
type input "1.64913377760655"
type textarea "x"
click at [523, 289] on li "Cut" at bounding box center [530, 285] width 60 height 15
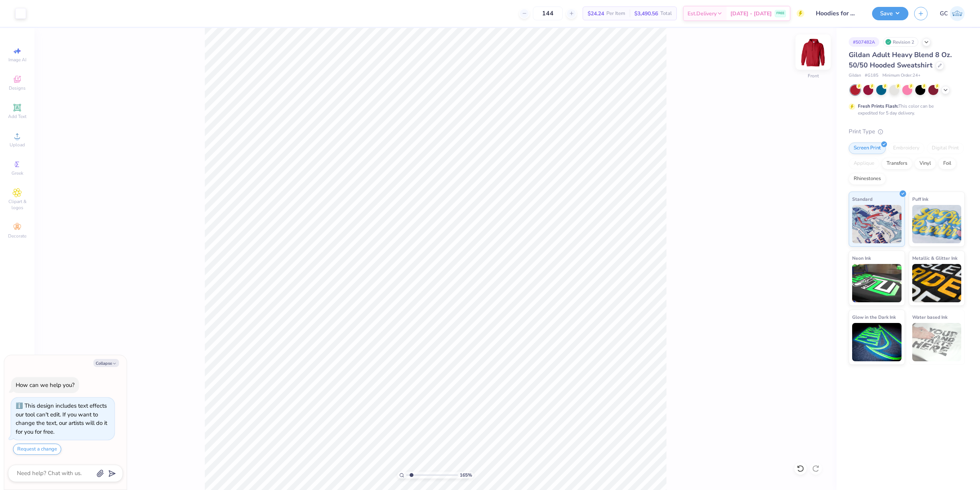
click at [812, 53] on img at bounding box center [813, 52] width 31 height 31
click at [546, 258] on li "Paste" at bounding box center [555, 256] width 60 height 15
click at [15, 115] on span "Add Text" at bounding box center [17, 116] width 18 height 6
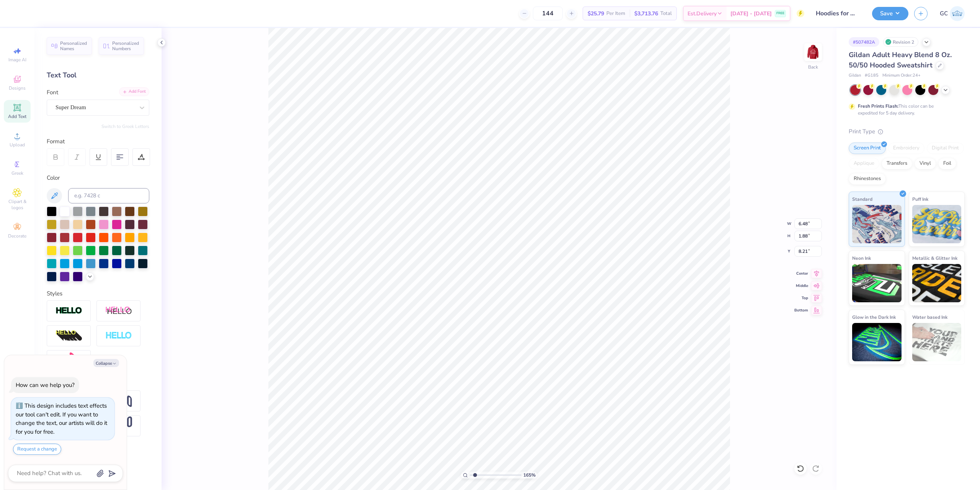
click at [136, 89] on div "Add Font" at bounding box center [134, 91] width 30 height 9
click at [818, 275] on icon at bounding box center [816, 272] width 11 height 9
click at [816, 274] on icon at bounding box center [816, 272] width 5 height 7
click at [815, 271] on icon at bounding box center [816, 272] width 11 height 9
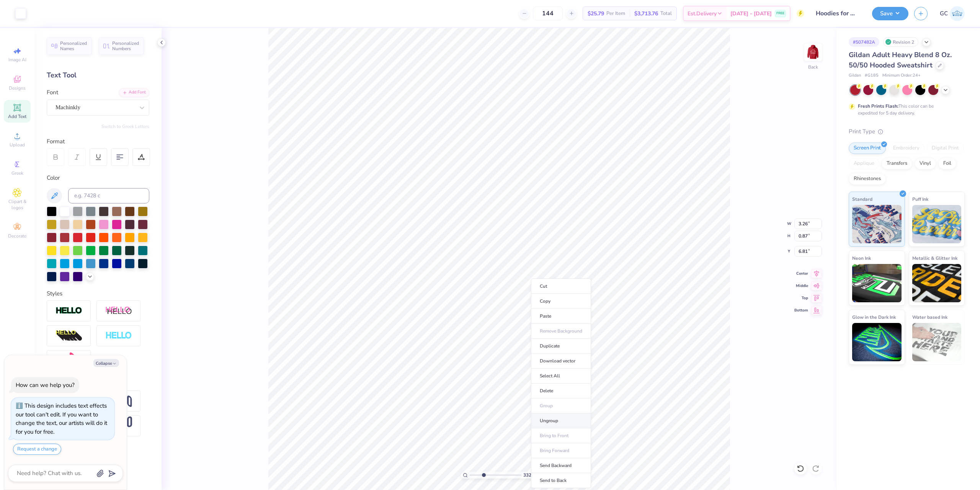
click at [552, 422] on li "Ungroup" at bounding box center [561, 420] width 60 height 15
click at [522, 403] on li "Group" at bounding box center [514, 405] width 60 height 15
click at [815, 273] on icon at bounding box center [816, 272] width 11 height 9
click at [818, 277] on div "165 % Back W 8.84 8.84 " H 2.87 2.87 " Y 3.75 3.75 " Center Middle Top Bottom" at bounding box center [499, 259] width 675 height 462
click at [818, 271] on icon at bounding box center [816, 272] width 5 height 7
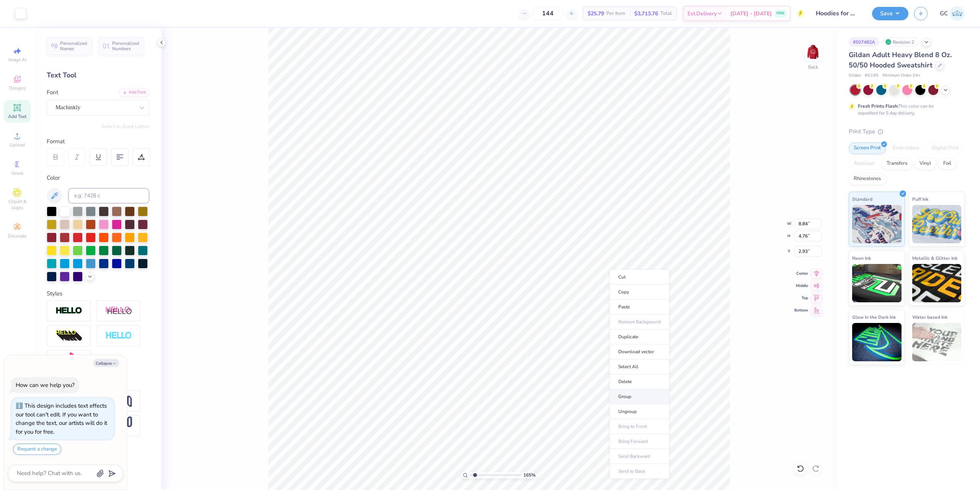
click at [632, 393] on li "Group" at bounding box center [639, 396] width 60 height 15
drag, startPoint x: 800, startPoint y: 223, endPoint x: 809, endPoint y: 223, distance: 9.2
click at [809, 223] on input "8.84" at bounding box center [808, 223] width 28 height 11
click at [546, 234] on li "Download vector" at bounding box center [544, 233] width 60 height 15
click at [808, 54] on img at bounding box center [813, 52] width 31 height 31
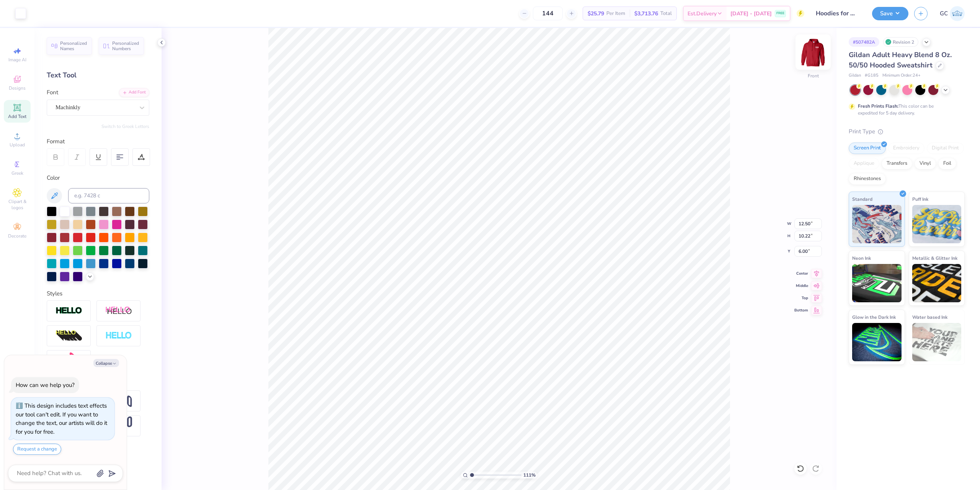
click at [811, 51] on img at bounding box center [813, 52] width 31 height 31
click at [896, 7] on button "Save" at bounding box center [890, 12] width 36 height 13
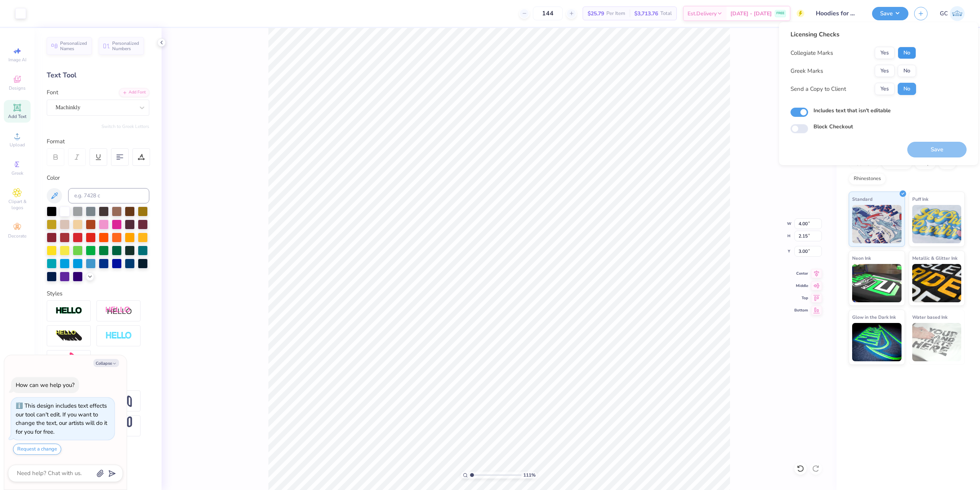
click at [911, 55] on button "No" at bounding box center [907, 53] width 18 height 12
click at [911, 75] on button "No" at bounding box center [907, 71] width 18 height 12
click at [931, 150] on button "Save" at bounding box center [936, 150] width 59 height 16
